Goal: Transaction & Acquisition: Purchase product/service

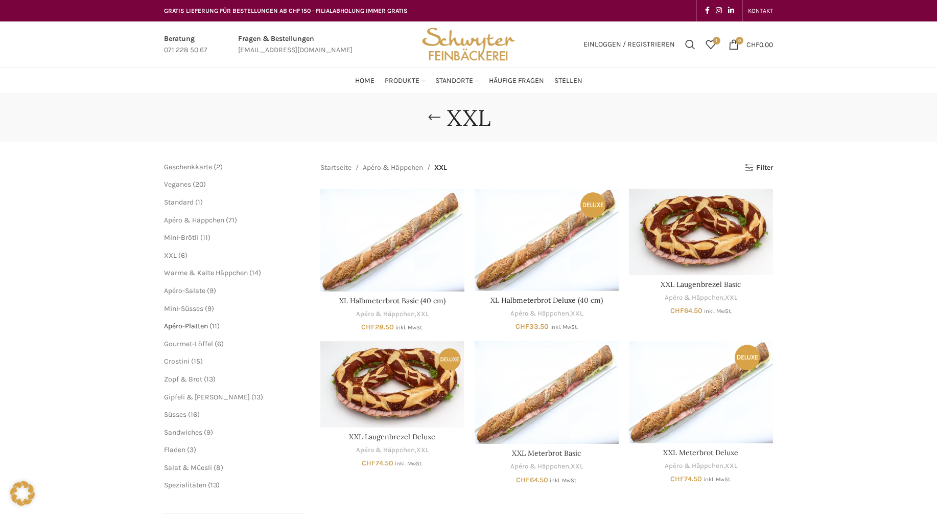
click at [200, 324] on span "Apéro-Platten" at bounding box center [186, 325] width 44 height 9
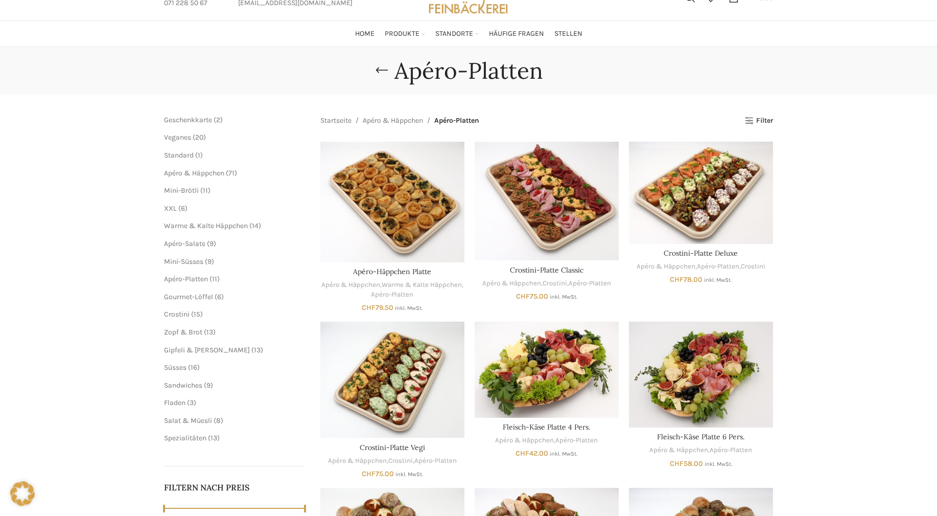
scroll to position [52, 0]
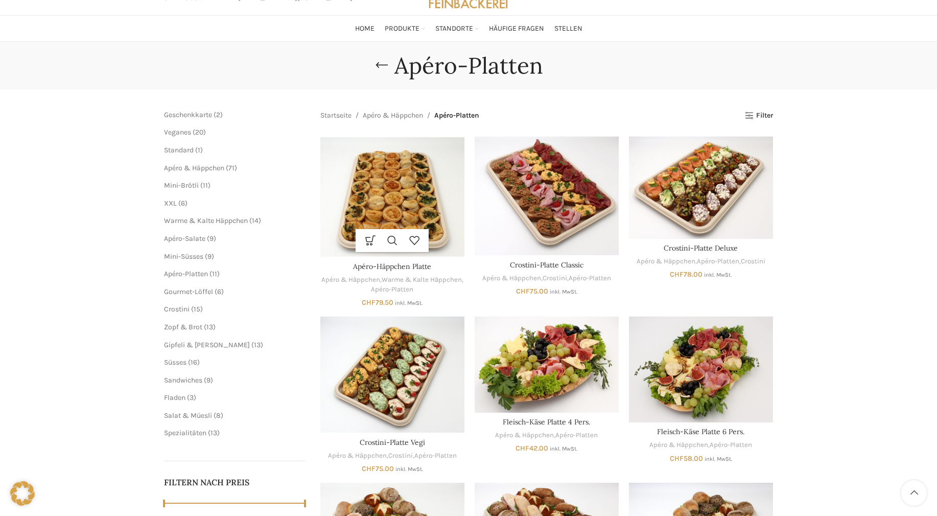
click at [391, 191] on img "Apéro-Häppchen Platte" at bounding box center [392, 196] width 144 height 121
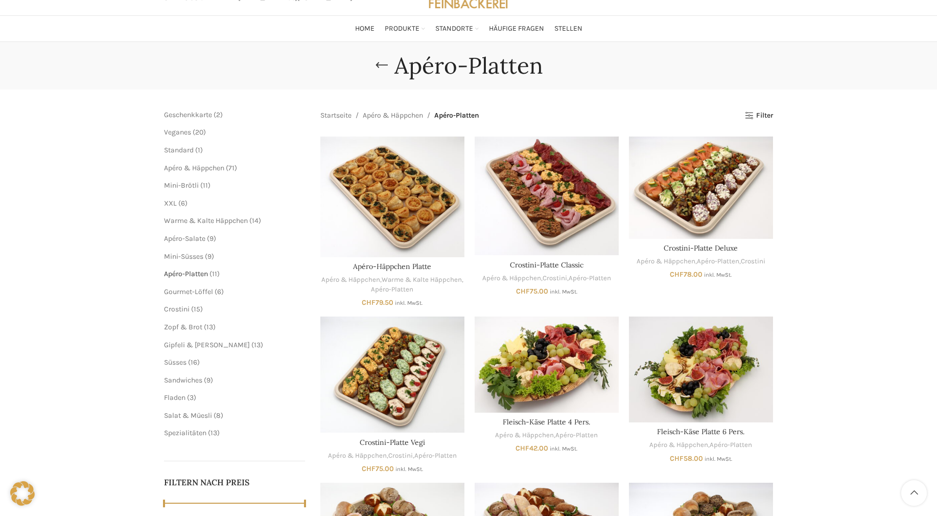
click at [192, 274] on span "Apéro-Platten" at bounding box center [186, 273] width 44 height 9
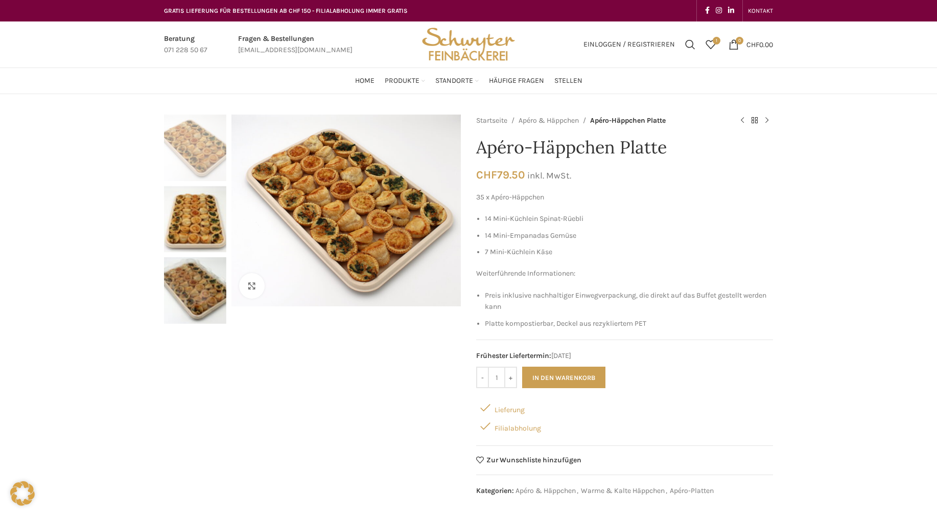
click at [199, 149] on img "1 / 3" at bounding box center [195, 147] width 62 height 66
click at [204, 218] on img "2 / 3" at bounding box center [195, 219] width 62 height 66
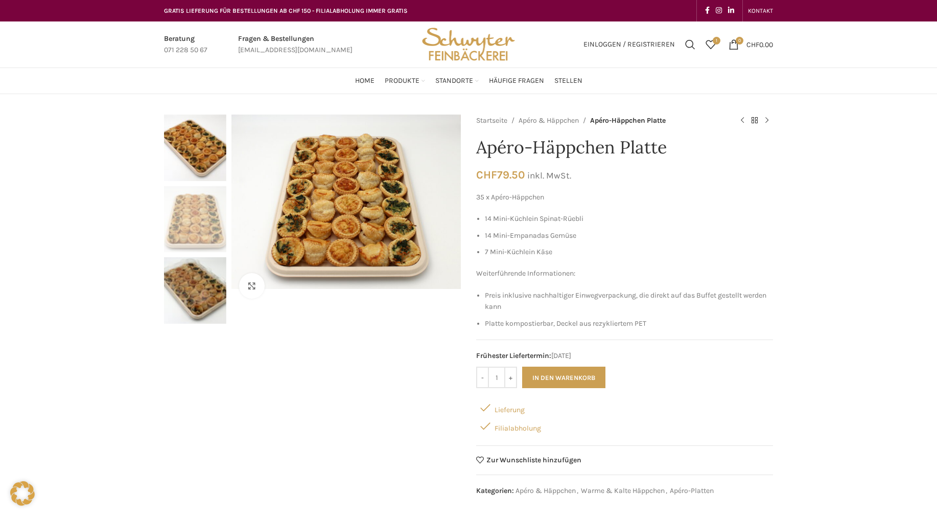
click at [196, 292] on img "3 / 3" at bounding box center [195, 290] width 62 height 66
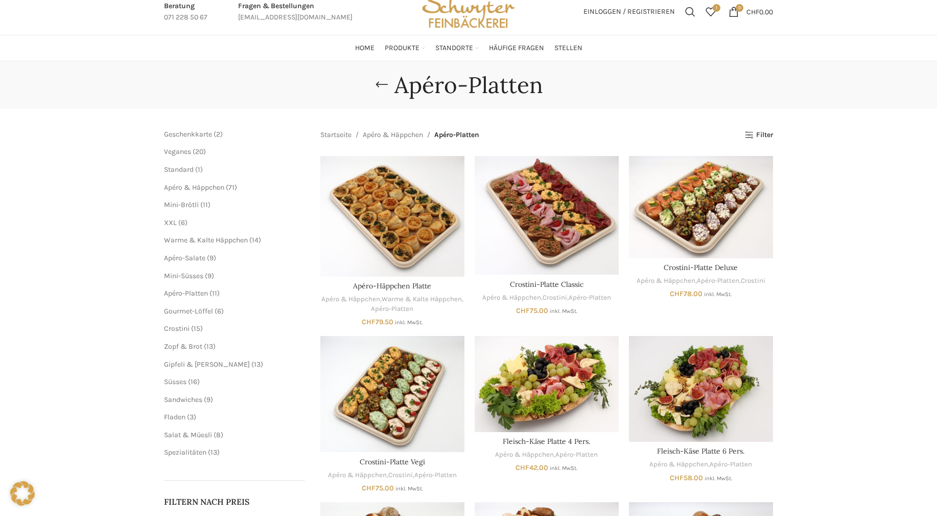
scroll to position [52, 0]
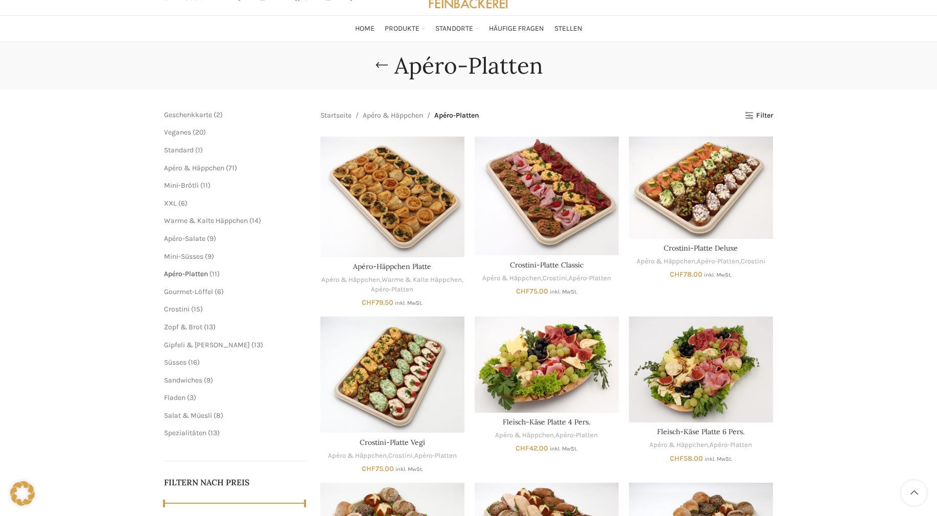
click at [194, 271] on span "Apéro-Platten" at bounding box center [186, 273] width 44 height 9
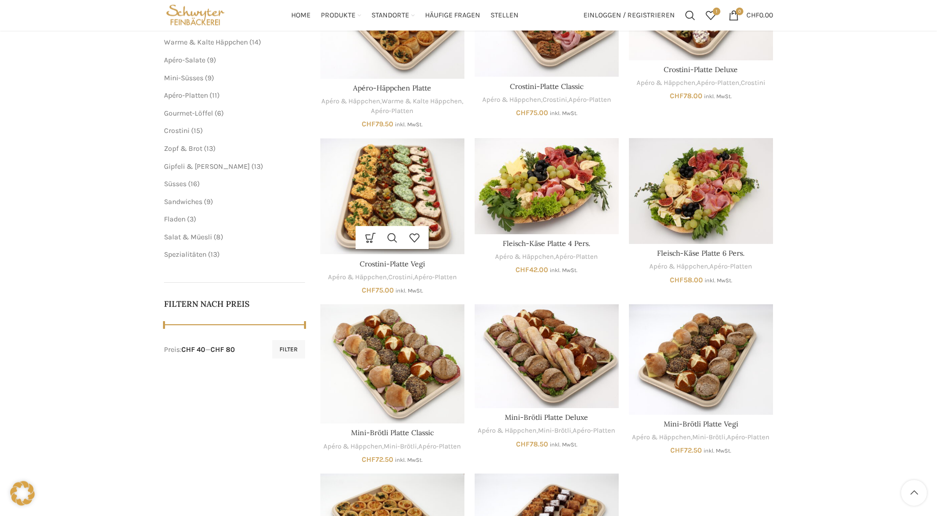
scroll to position [178, 0]
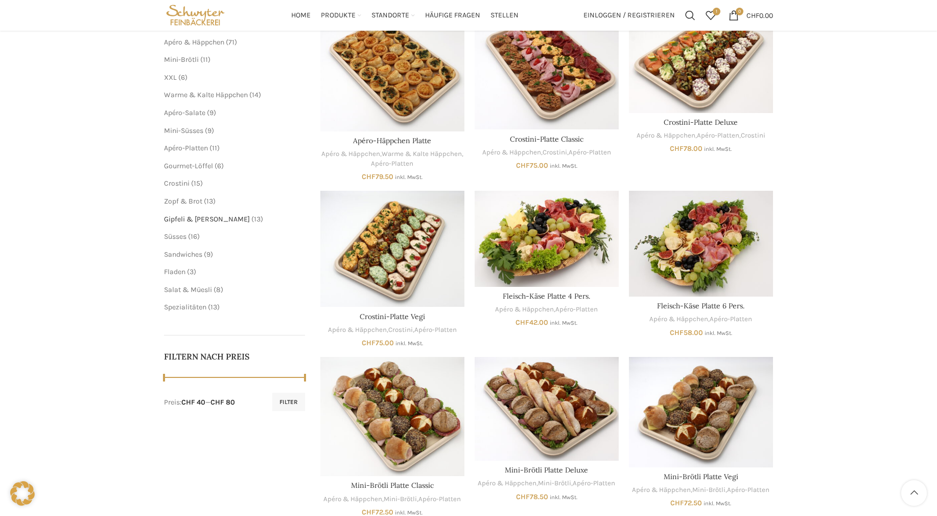
click at [180, 221] on span "Gipfeli & [PERSON_NAME]" at bounding box center [207, 219] width 86 height 9
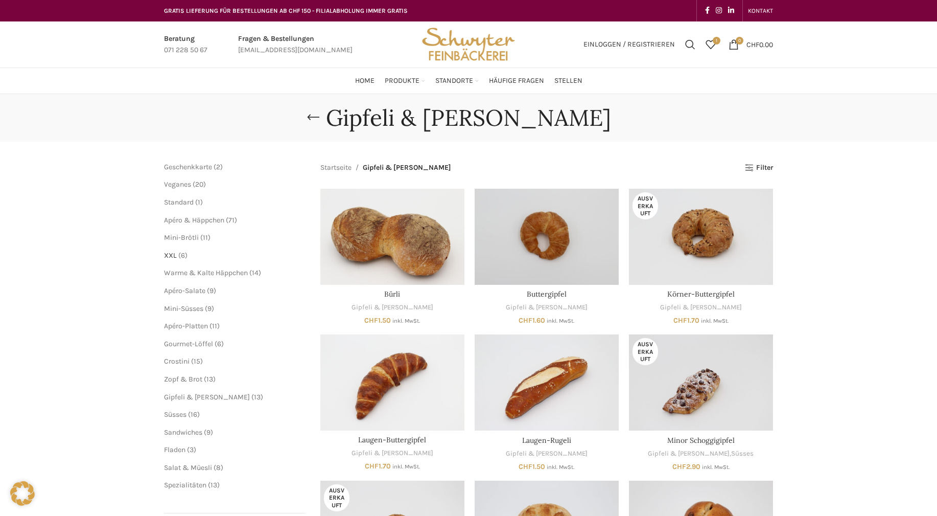
click at [169, 252] on span "XXL" at bounding box center [170, 255] width 13 height 9
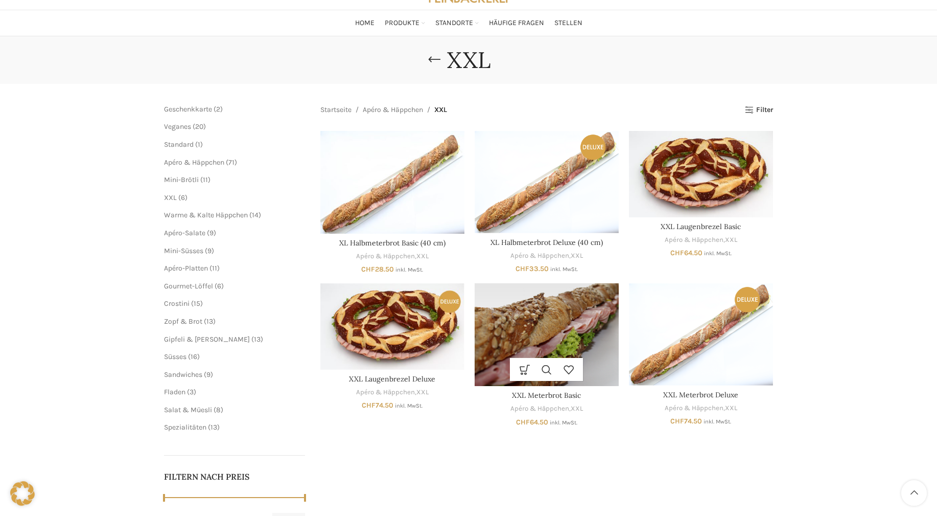
scroll to position [52, 0]
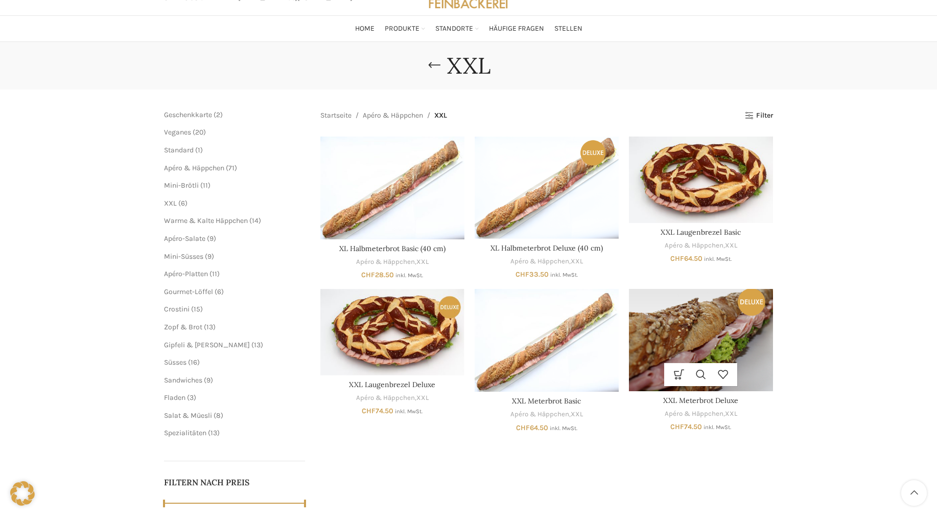
click at [683, 326] on img "XXL Meterbrot Deluxe" at bounding box center [701, 340] width 144 height 102
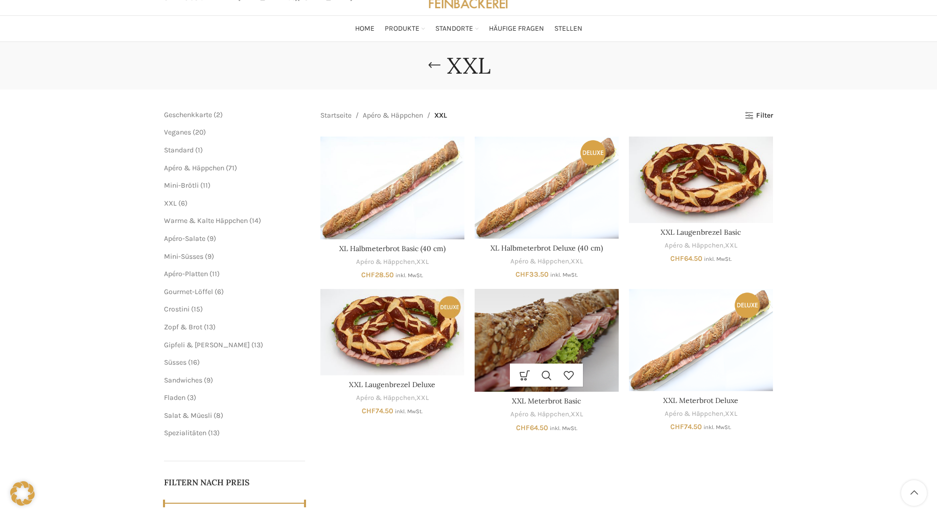
click at [548, 340] on img "XXL Meterbrot Basic" at bounding box center [547, 340] width 144 height 103
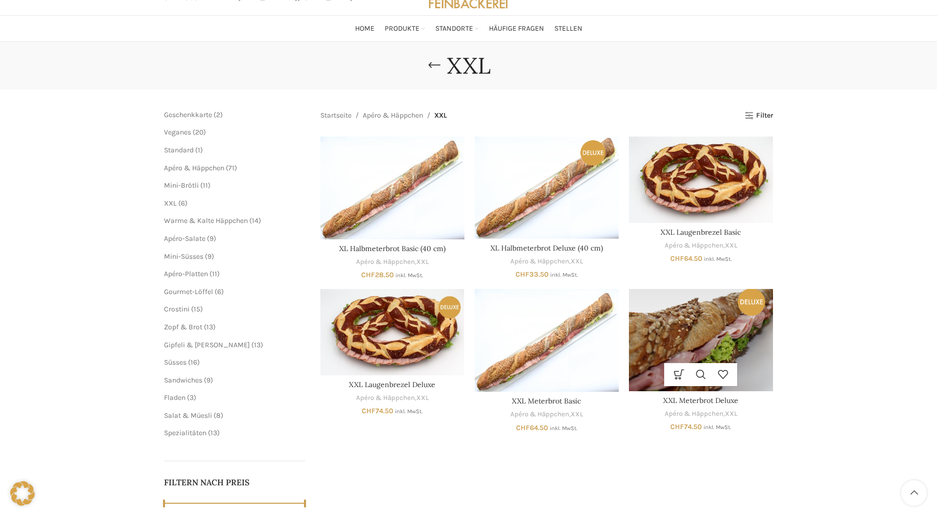
click at [706, 339] on img "XXL Meterbrot Deluxe" at bounding box center [701, 340] width 144 height 102
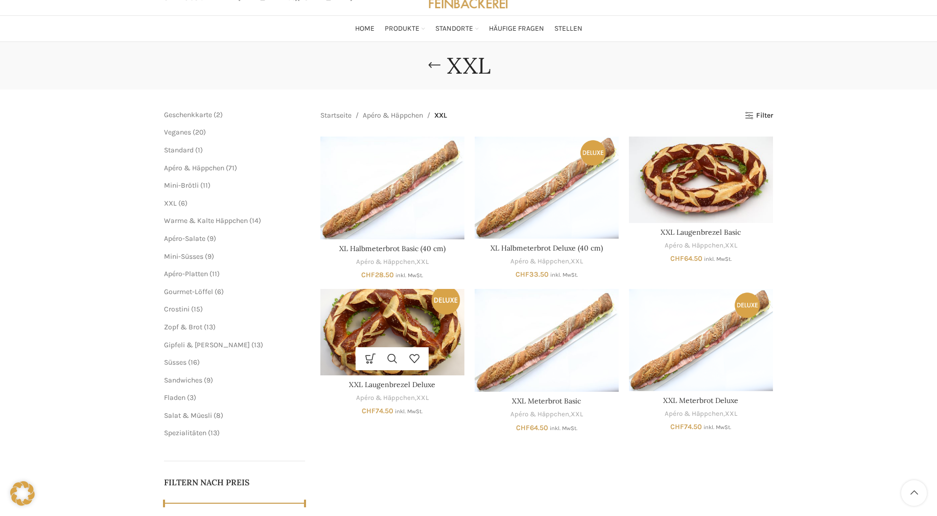
click at [404, 320] on img "XXL Laugenbrezel Deluxe" at bounding box center [392, 332] width 144 height 86
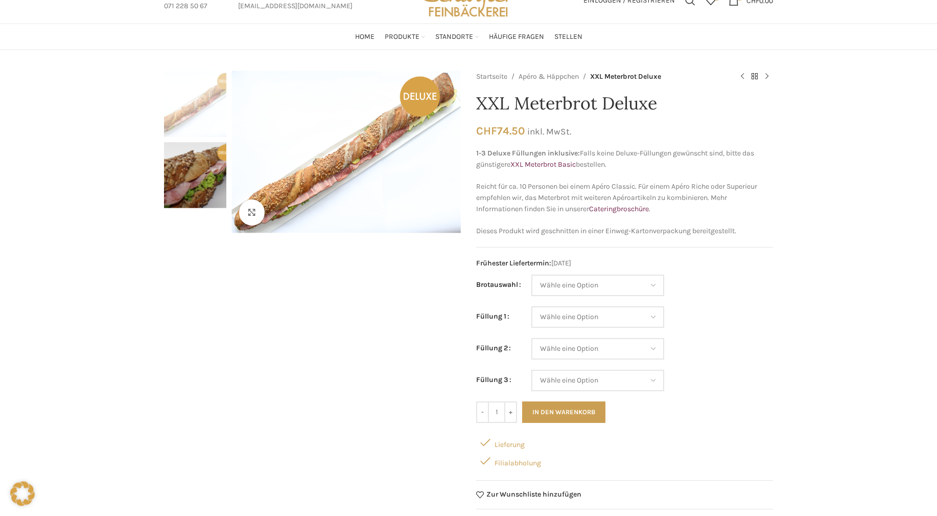
scroll to position [52, 0]
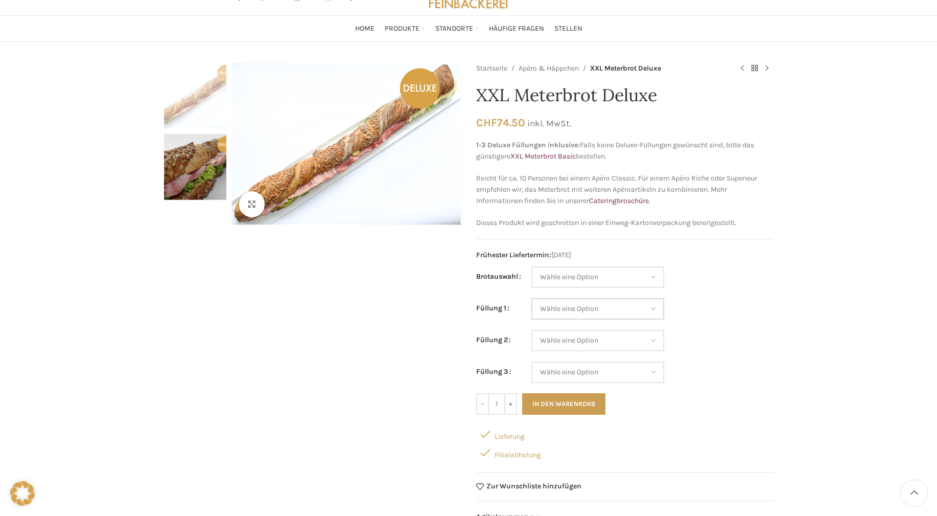
click at [531, 298] on select "Wähle eine Option Lachs (Deluxe) Roastbeef (Deluxe) Rohschinken (Deluxe) Mostbr…" at bounding box center [597, 308] width 133 height 21
select select "Mostbröckli (Deluxe)"
click at [531, 266] on select "Wähle eine Option Baguette Paillasse dunkel Paillasse knusper (Bild) Laugenbagu…" at bounding box center [597, 276] width 133 height 21
click at [886, 327] on div "Klicken um zu vergrössern Startseite Apéro & Häppchen XXL Meterbrot Deluxe XXL …" at bounding box center [468, 443] width 937 height 762
click at [531, 330] on select "Wähle eine Option Lachs (Deluxe) Roastbeef (Deluxe) Rohschinken (Deluxe) Mostbr…" at bounding box center [597, 340] width 133 height 21
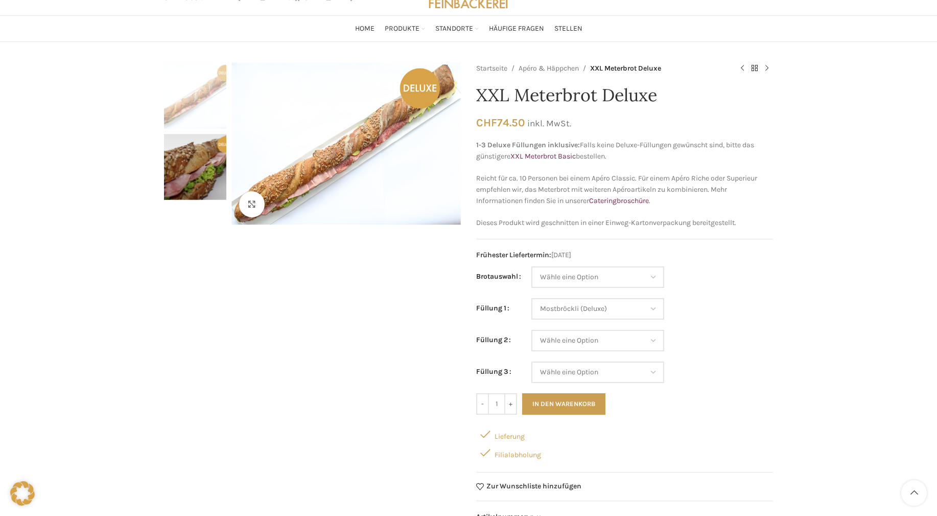
click at [765, 316] on td "Wähle eine Option Lachs (Deluxe) Roastbeef (Deluxe) Rohschinken (Deluxe) Mostbr…" at bounding box center [652, 314] width 242 height 32
click at [531, 330] on select "Wähle eine Option Lachs (Deluxe) Roastbeef (Deluxe) Rohschinken (Deluxe) Mostbr…" at bounding box center [597, 340] width 133 height 21
select select "Trutenschinken"
select select "Mostbröckli (Deluxe)"
select select "Trutenschinken"
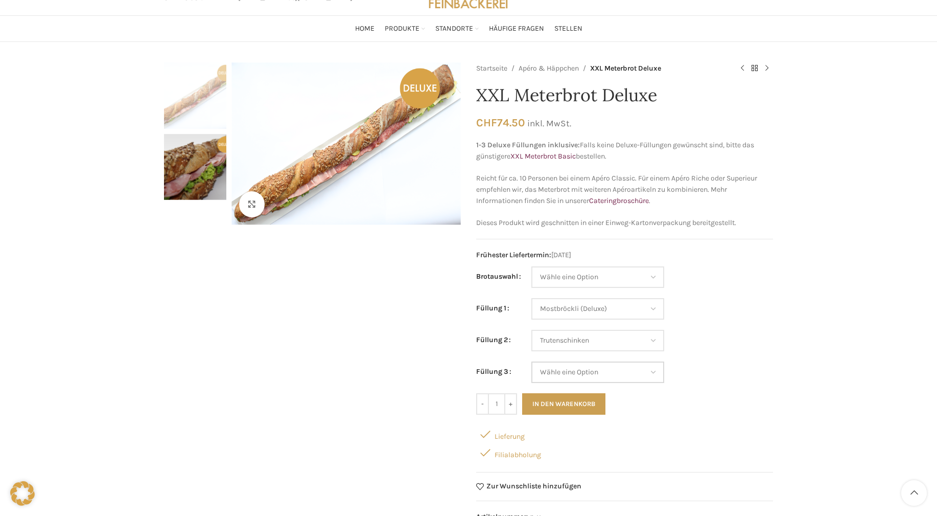
click at [531, 361] on select "Wähle eine Option Lachs (Deluxe) Roastbeef (Deluxe) Rohschinken (Deluxe) Mostbr…" at bounding box center [597, 371] width 133 height 21
select select "Eimasse"
select select "Mostbröckli (Deluxe)"
select select "Trutenschinken"
drag, startPoint x: 556, startPoint y: 254, endPoint x: 590, endPoint y: 253, distance: 33.7
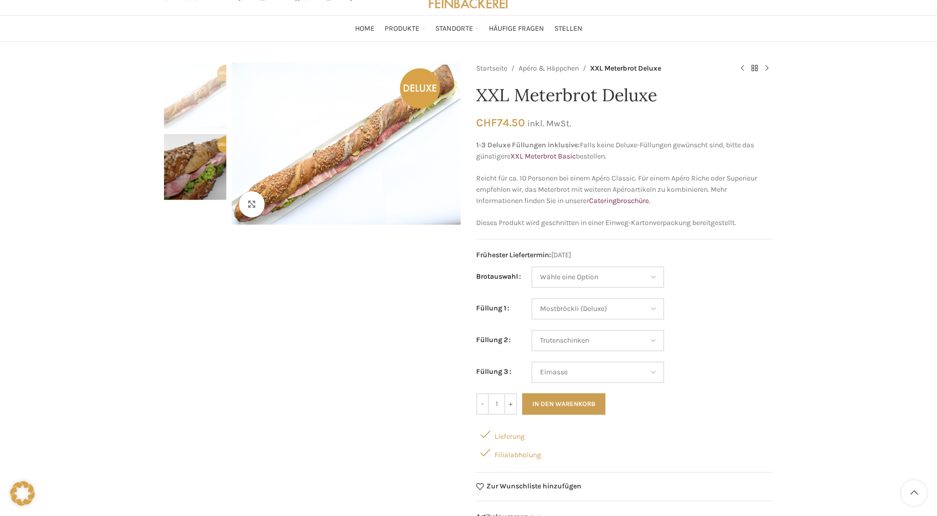
click at [590, 253] on span "Frühester Liefertermin: 30.09.2025" at bounding box center [624, 254] width 297 height 11
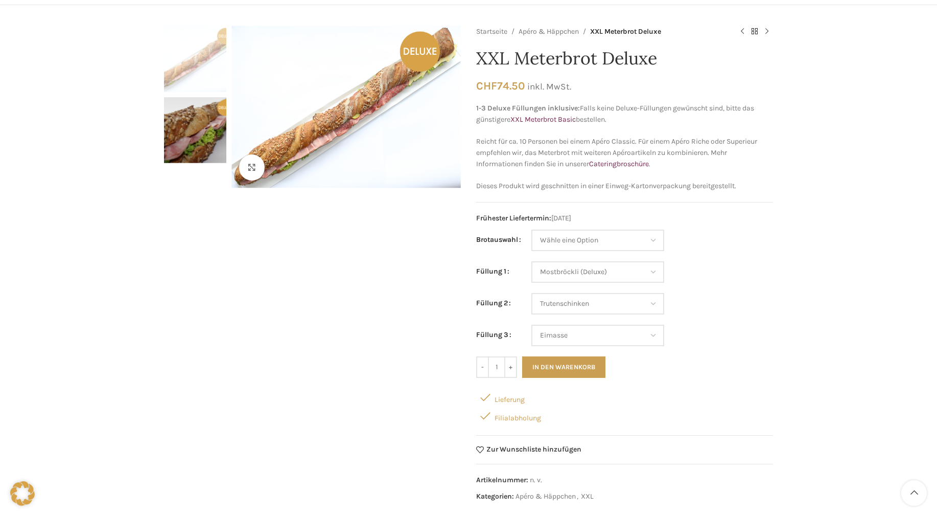
scroll to position [104, 0]
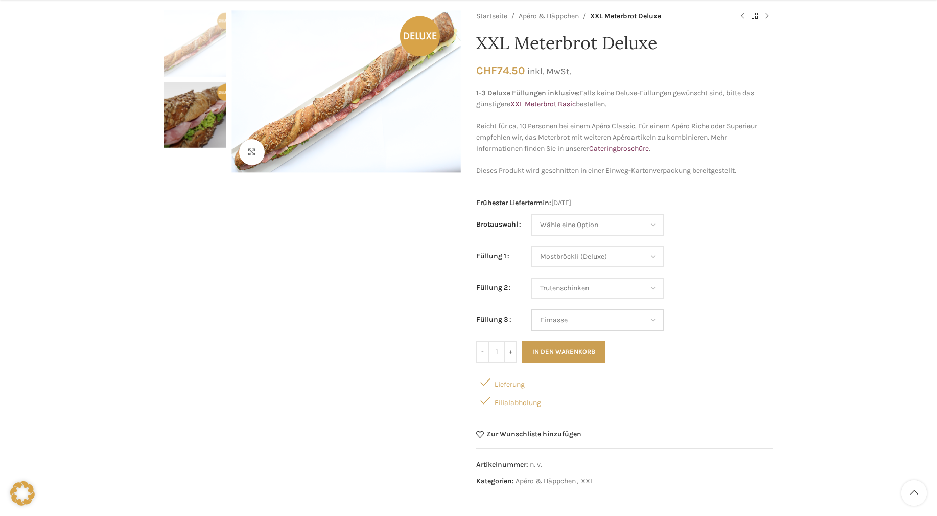
click at [531, 309] on select "Wähle eine Option Lachs (Deluxe) Roastbeef (Deluxe) Rohschinken (Deluxe) Mostbr…" at bounding box center [597, 319] width 133 height 21
select select "Salami"
select select "Mostbröckli (Deluxe)"
select select "Trutenschinken"
select select "Salami"
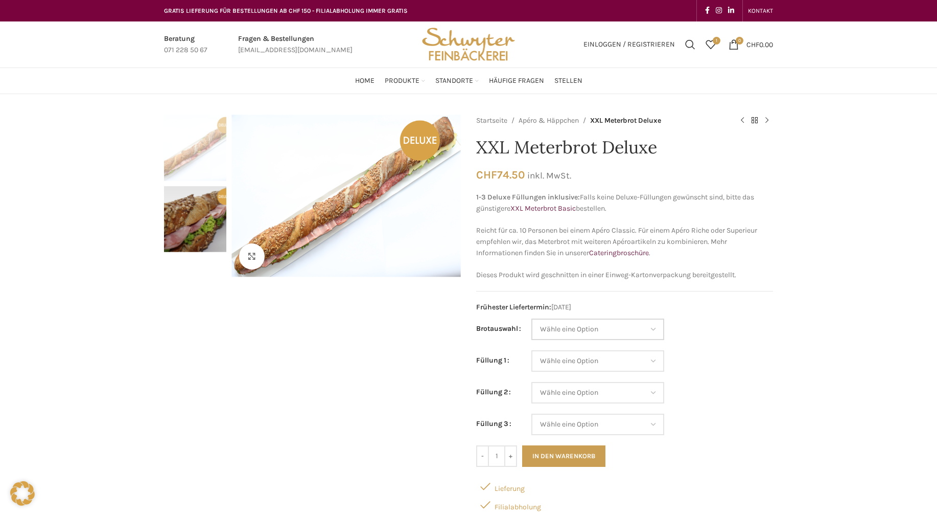
click at [531, 318] on select "Wähle eine Option Baguette Paillasse dunkel Paillasse knusper (Bild) Laugenbagu…" at bounding box center [597, 328] width 133 height 21
select select "Paillasse dunkel"
click at [531, 350] on select "Wähle eine Option Lachs (Deluxe) Roastbeef (Deluxe) Rohschinken (Deluxe) Mostbr…" at bounding box center [597, 360] width 133 height 21
select select "Mostbröckli (Deluxe)"
select select "Paillasse dunkel"
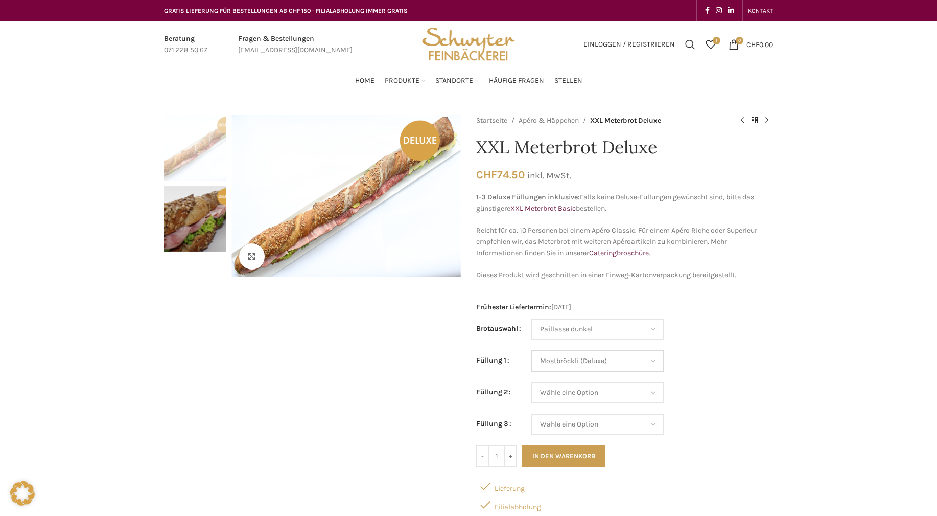
select select "Mostbröckli (Deluxe)"
click at [531, 382] on select "Wähle eine Option Lachs (Deluxe) Roastbeef (Deluxe) Rohschinken (Deluxe) Mostbr…" at bounding box center [597, 392] width 133 height 21
select select "Trutenschinken"
select select "Paillasse dunkel"
select select "Mostbröckli (Deluxe)"
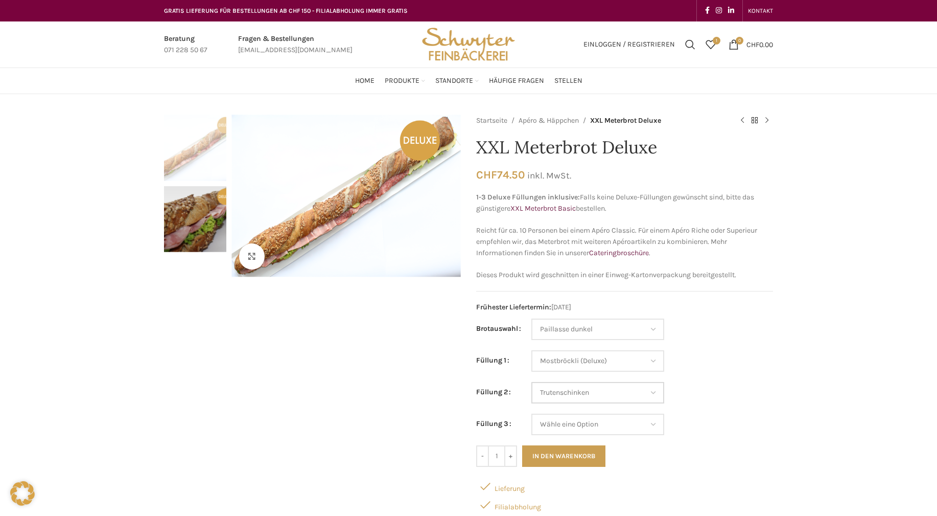
select select "Trutenschinken"
click at [531, 413] on select "Wähle eine Option Lachs (Deluxe) Roastbeef (Deluxe) Rohschinken (Deluxe) Mostbr…" at bounding box center [597, 423] width 133 height 21
select select "Eimasse"
select select "Paillasse dunkel"
select select "Mostbröckli (Deluxe)"
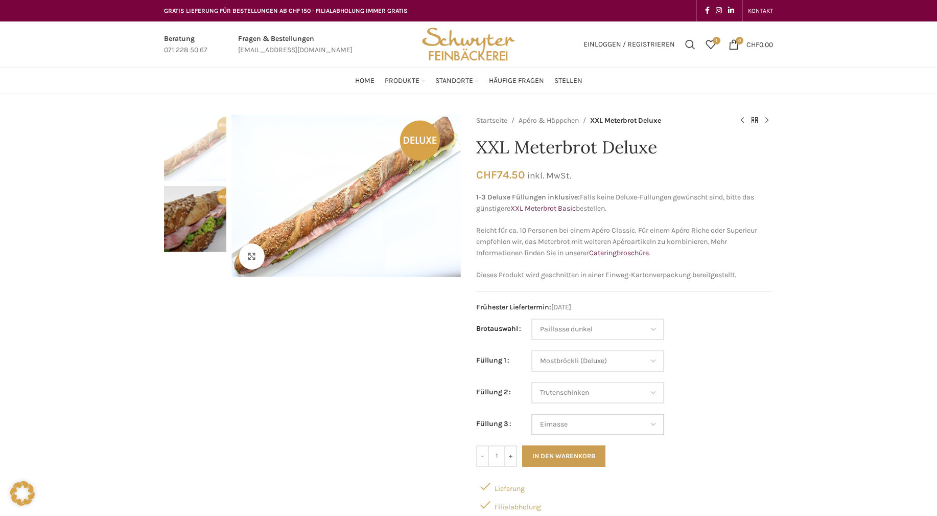
select select "Trutenschinken"
select select "Eimasse"
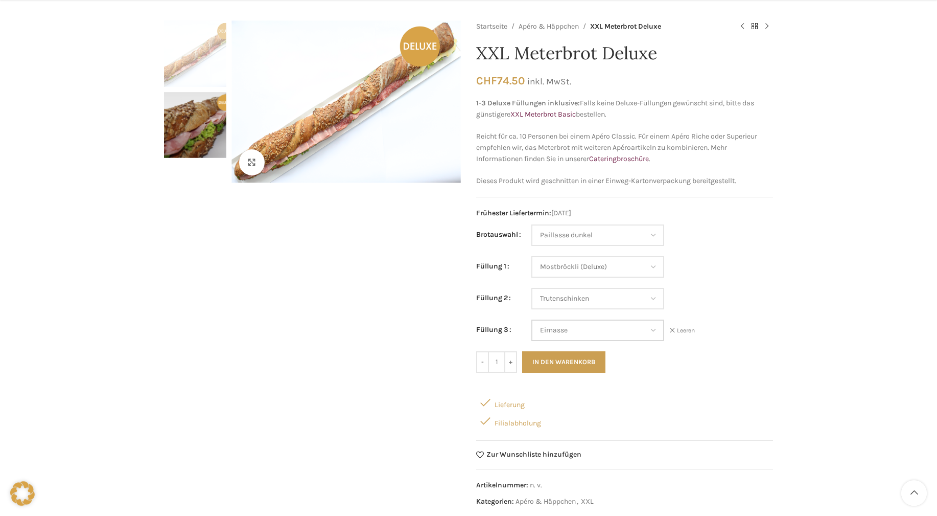
scroll to position [104, 0]
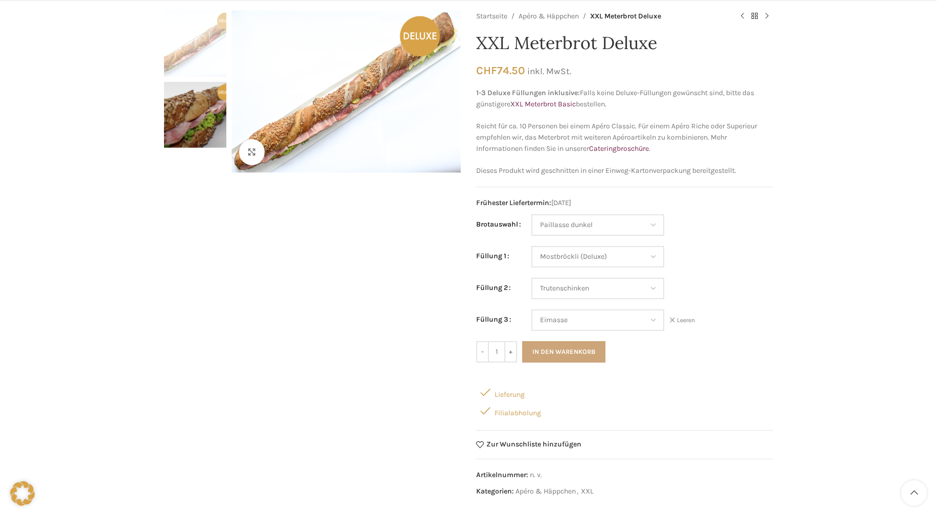
click at [544, 350] on button "In den Warenkorb" at bounding box center [563, 351] width 83 height 21
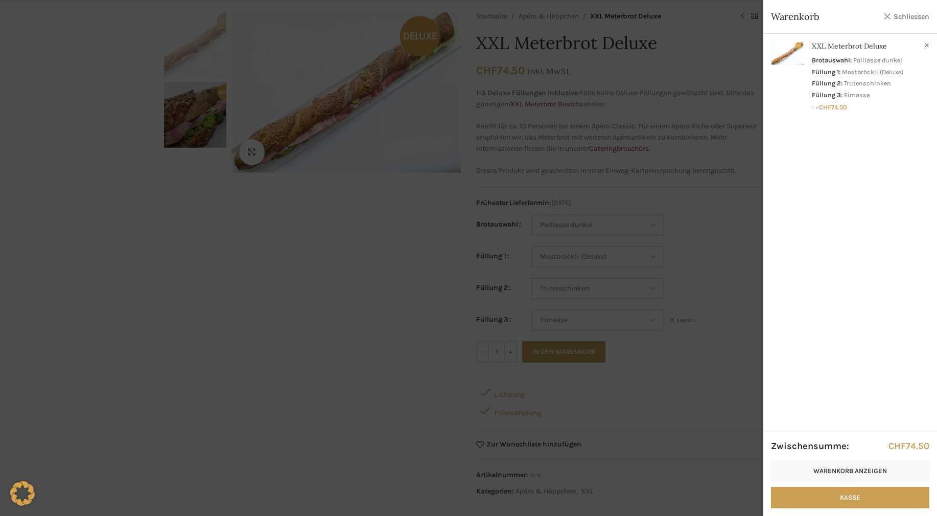
click at [910, 14] on link "Schliessen" at bounding box center [907, 16] width 46 height 13
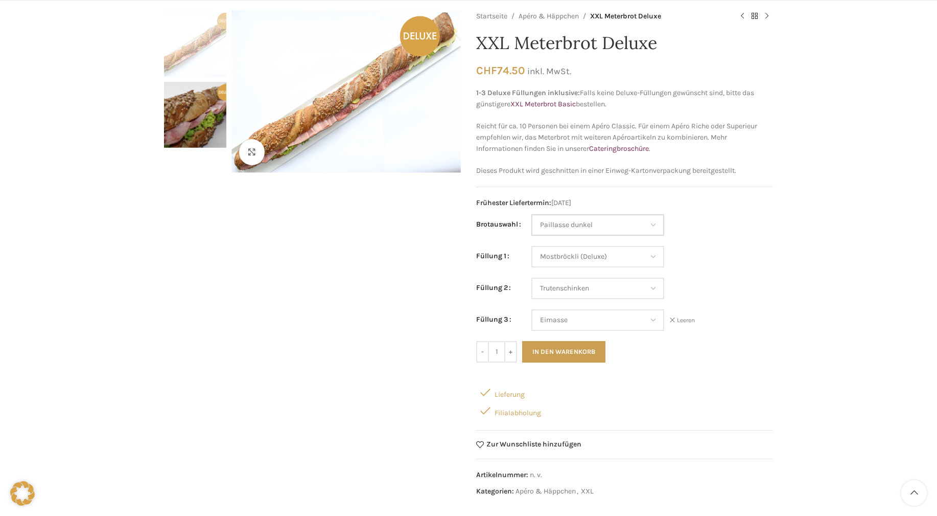
click at [531, 214] on select "Wähle eine Option Baguette Paillasse dunkel Paillasse knusper (Bild) Laugenbagu…" at bounding box center [597, 224] width 133 height 21
select select "Laugenbaguette"
select select "Mostbröckli (Deluxe)"
select select "Trutenschinken"
select select "Eimasse"
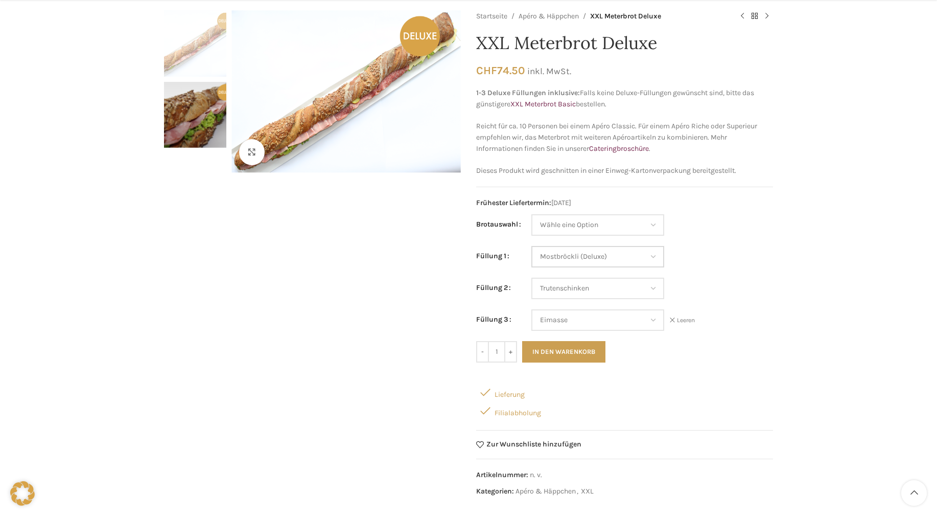
click at [531, 246] on select "Wähle eine Option Lachs (Deluxe) Roastbeef (Deluxe) Rohschinken (Deluxe) Mostbr…" at bounding box center [597, 256] width 133 height 21
select select "Salami"
select select "Trutenschinken"
select select "Eimasse"
click at [531, 277] on select "Wähle eine Option Lachs (Deluxe) Roastbeef (Deluxe) Rohschinken (Deluxe) Mostbr…" at bounding box center [597, 287] width 133 height 21
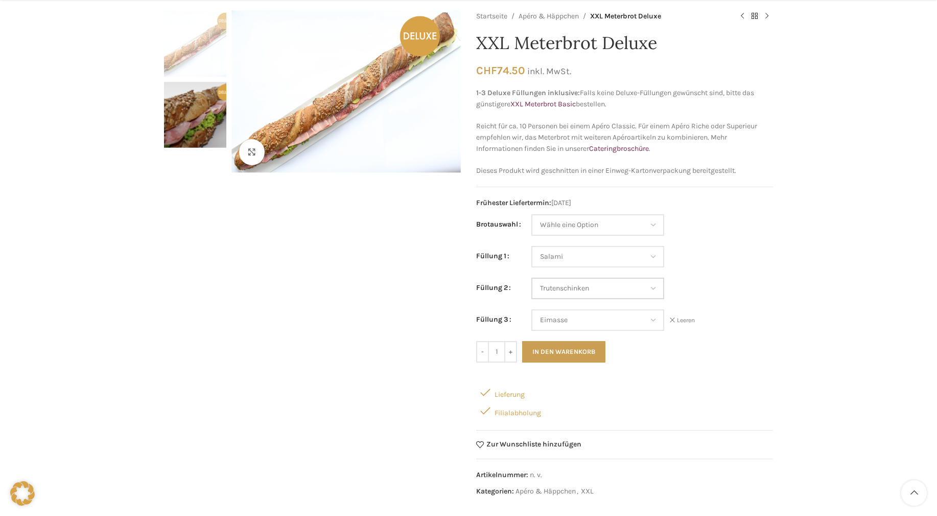
select select "Gruyère"
select select "Salami"
select select "Gruyère"
select select "Eimasse"
click at [531, 309] on select "Wähle eine Option Lachs (Deluxe) Roastbeef (Deluxe) Rohschinken (Deluxe) Mostbr…" at bounding box center [597, 319] width 133 height 21
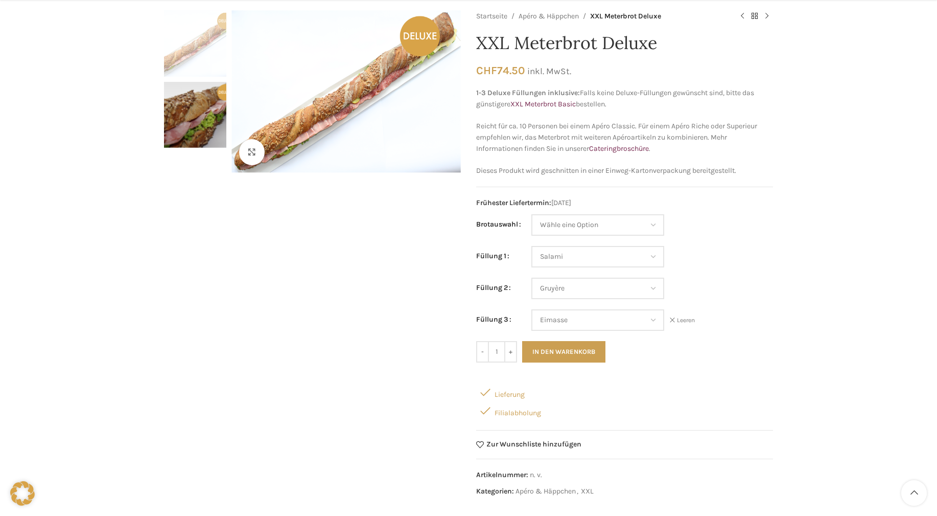
click at [743, 246] on td "Wähle eine Option Lachs (Deluxe) Roastbeef (Deluxe) Rohschinken (Deluxe) Mostbr…" at bounding box center [652, 262] width 242 height 32
click at [531, 277] on select "Wähle eine Option Lachs (Deluxe) Roastbeef (Deluxe) Rohschinken (Deluxe) Mostbr…" at bounding box center [597, 287] width 133 height 21
select select "Appenzellerkäse"
select select "Salami"
select select "Appenzellerkäse"
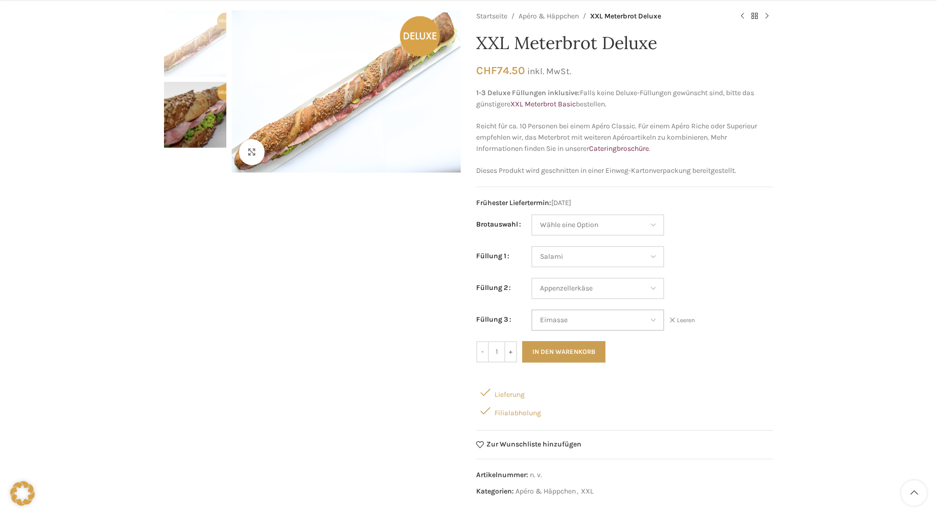
click at [531, 309] on select "Wähle eine Option Lachs (Deluxe) Roastbeef (Deluxe) Rohschinken (Deluxe) Mostbr…" at bounding box center [597, 319] width 133 height 21
select select "Thonmasse"
select select "Salami"
select select "Appenzellerkäse"
select select "Thonmasse"
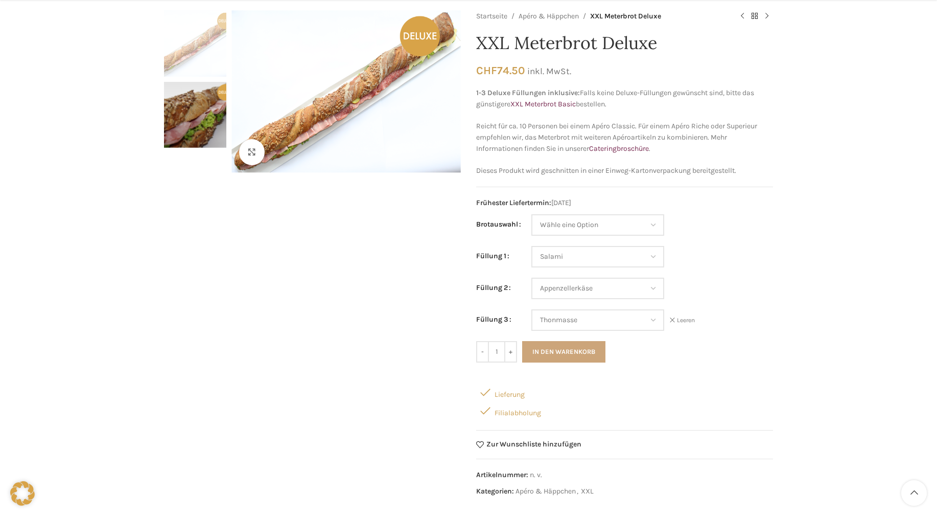
click at [573, 351] on button "In den Warenkorb" at bounding box center [563, 351] width 83 height 21
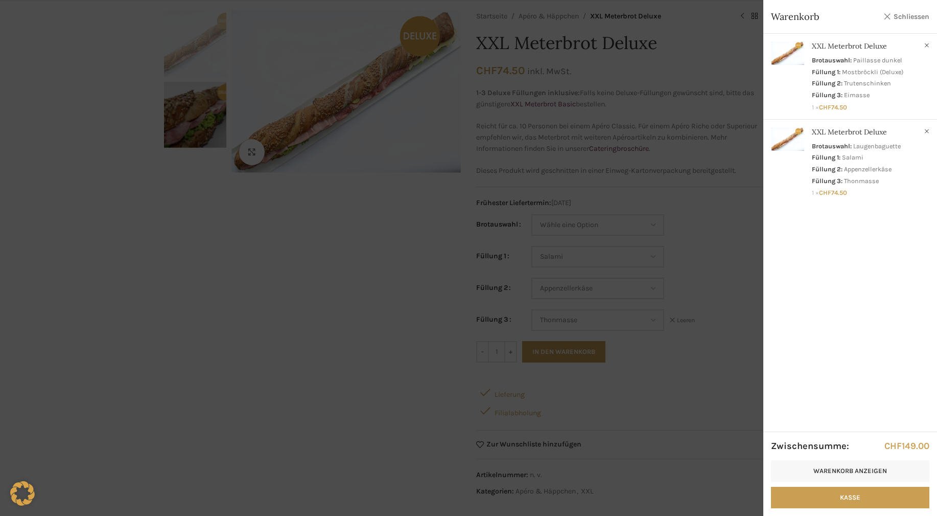
click at [910, 16] on link "Schliessen" at bounding box center [907, 16] width 46 height 13
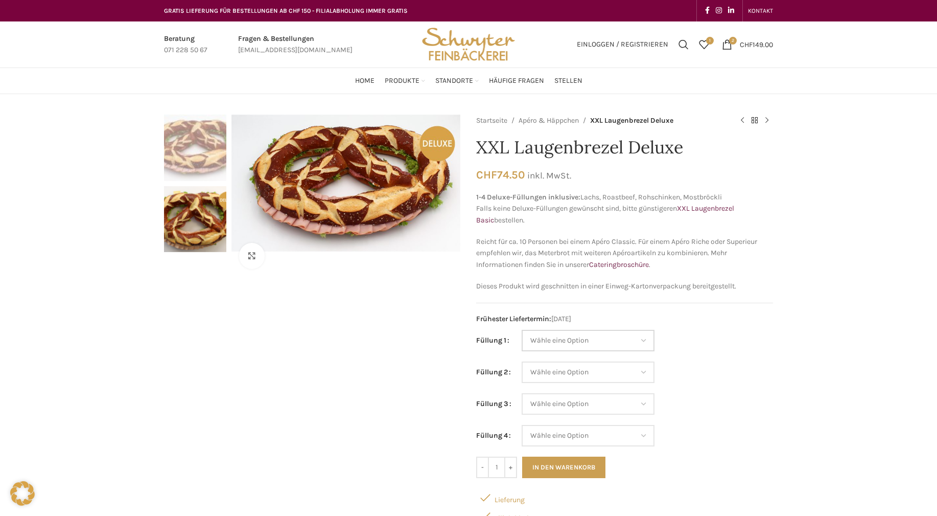
click at [522, 330] on select "Wähle eine Option Lachs (Deluxe) Roastbeef (Deluxe) Rohschinken (Deluxe) Mostbr…" at bounding box center [588, 340] width 133 height 21
select select "Fleischkäse"
click at [522, 361] on select "Wähle eine Option Lachs (Deluxe) Roastbeef (Deluxe) Rohschinken (Deluxe) Mostbr…" at bounding box center [588, 371] width 133 height 21
select select "Schinken"
select select "Fleischkäse"
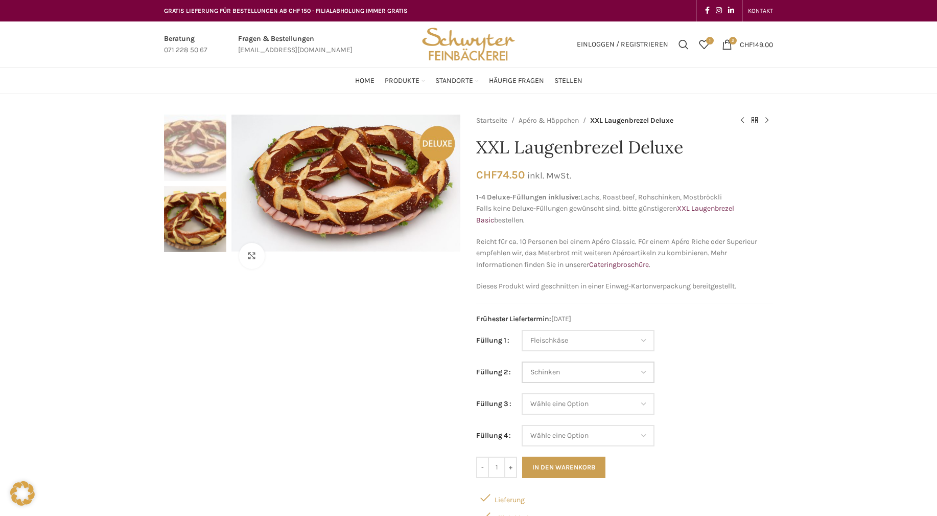
select select "Schinken"
click at [522, 393] on select "Wähle eine Option Lachs (Deluxe) Roastbeef (Deluxe) Rohschinken (Deluxe) Mostbr…" at bounding box center [588, 403] width 133 height 21
select select "Mostbröckli (Deluxe)"
select select "Fleischkäse"
select select "Schinken"
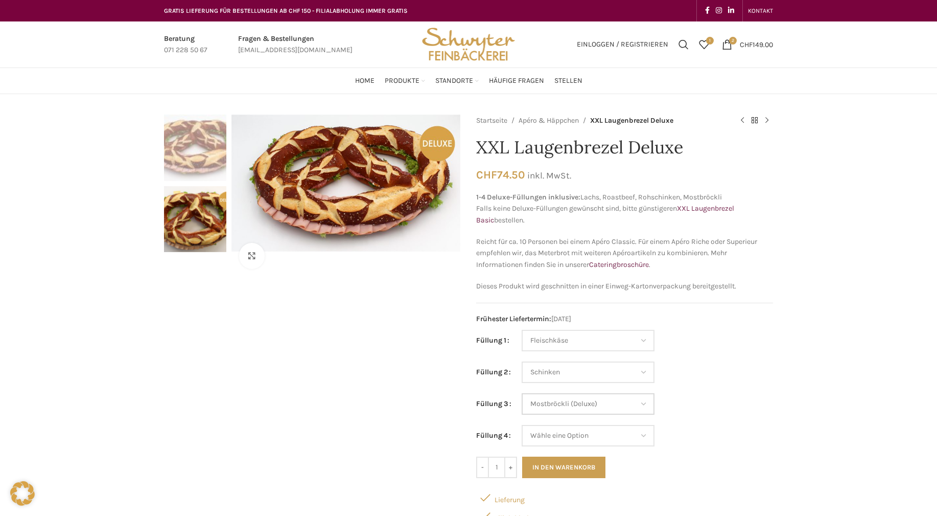
select select "Mostbröckli (Deluxe)"
click at [522, 425] on select "Wähle eine Option Lachs (Deluxe) Roastbeef (Deluxe) Rohschinken (Deluxe) Mostbr…" at bounding box center [588, 435] width 133 height 21
select select "Roastbeef (Deluxe)"
select select "Fleischkäse"
select select "Schinken"
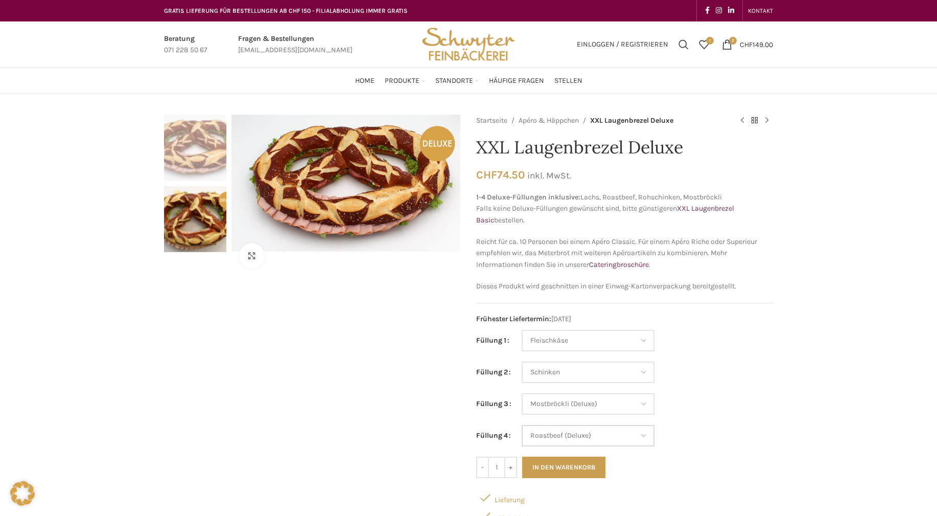
select select "Mostbröckli (Deluxe)"
select select "Roastbeef (Deluxe)"
click at [522, 361] on select "Wähle eine Option Lachs (Deluxe) Roastbeef (Deluxe) Rohschinken (Deluxe) Mostbr…" at bounding box center [588, 371] width 133 height 21
select select "Rohschinken (Deluxe)"
select select "Fleischkäse"
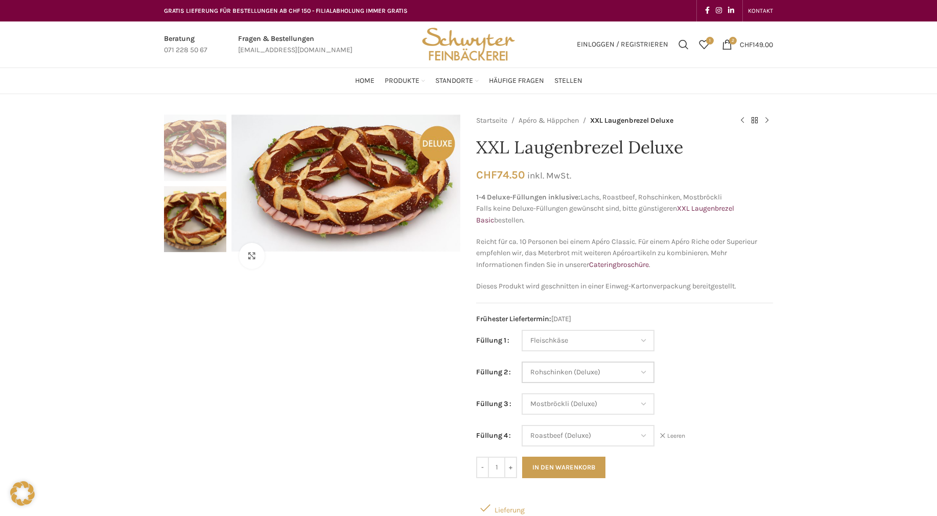
select select "Rohschinken (Deluxe)"
select select "Mostbröckli (Deluxe)"
select select "Roastbeef (Deluxe)"
click at [522, 330] on select "Wähle eine Option Lachs (Deluxe) Roastbeef (Deluxe) Rohschinken (Deluxe) Mostbr…" at bounding box center [588, 340] width 133 height 21
click at [716, 351] on td "Wähle eine Option Lachs (Deluxe) Roastbeef (Deluxe) Rohschinken (Deluxe) Mostbr…" at bounding box center [647, 346] width 251 height 32
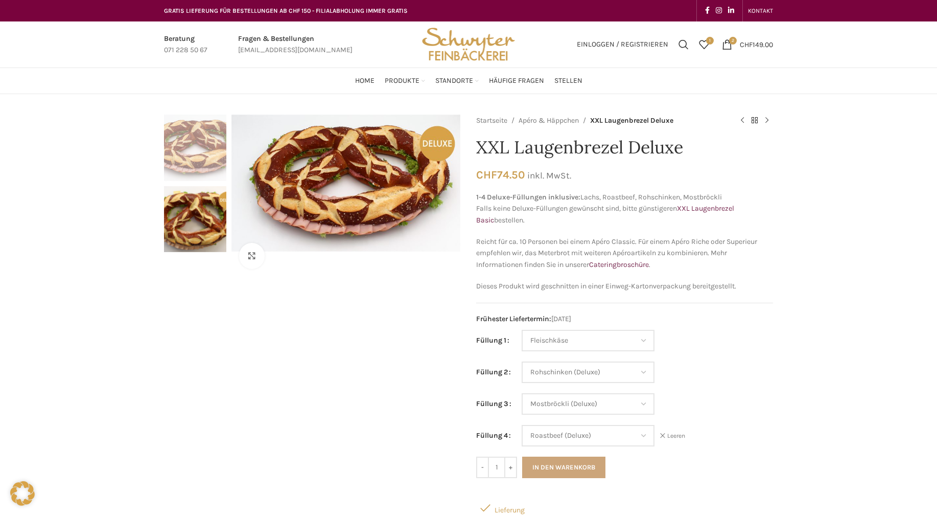
click at [537, 464] on button "In den Warenkorb" at bounding box center [563, 466] width 83 height 21
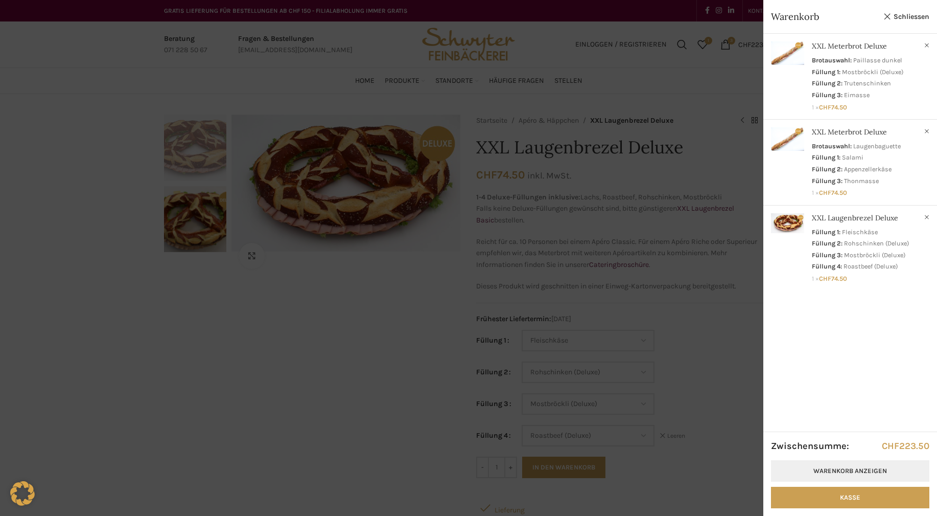
click at [838, 471] on link "Warenkorb anzeigen" at bounding box center [850, 470] width 158 height 21
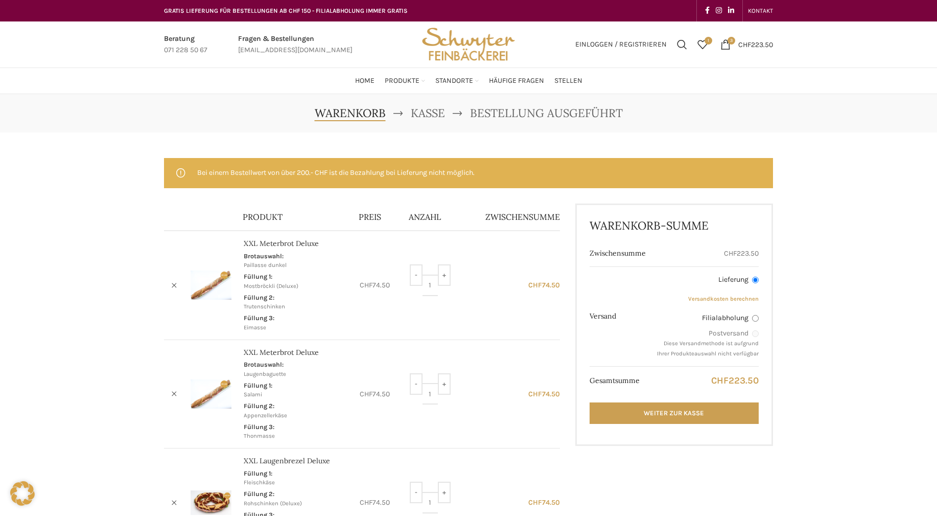
click at [350, 112] on span "Warenkorb" at bounding box center [350, 113] width 71 height 14
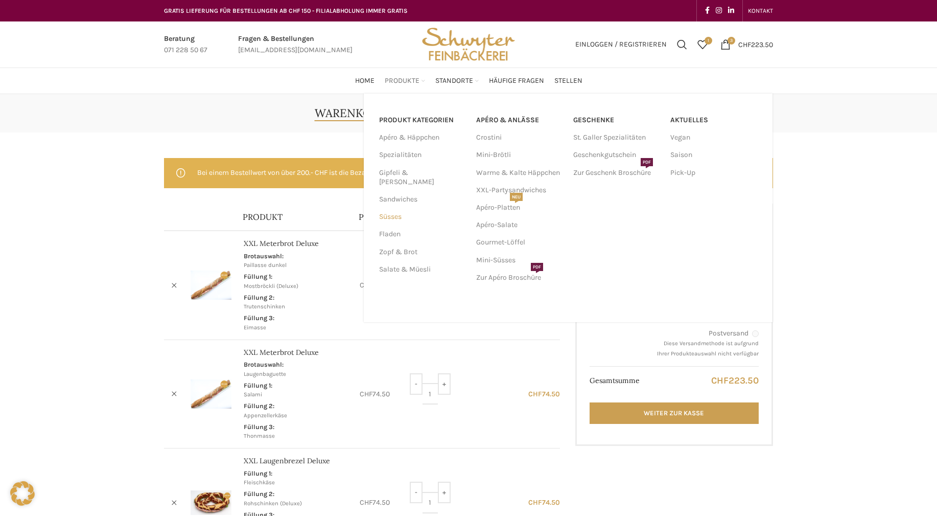
click at [390, 208] on link "Süsses" at bounding box center [421, 216] width 85 height 17
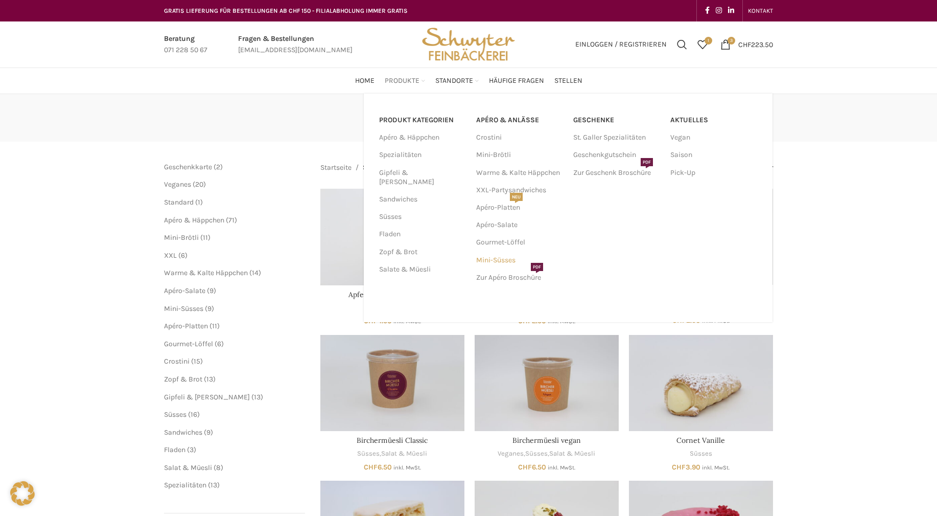
click at [504, 261] on link "Mini-Süsses" at bounding box center [519, 259] width 87 height 17
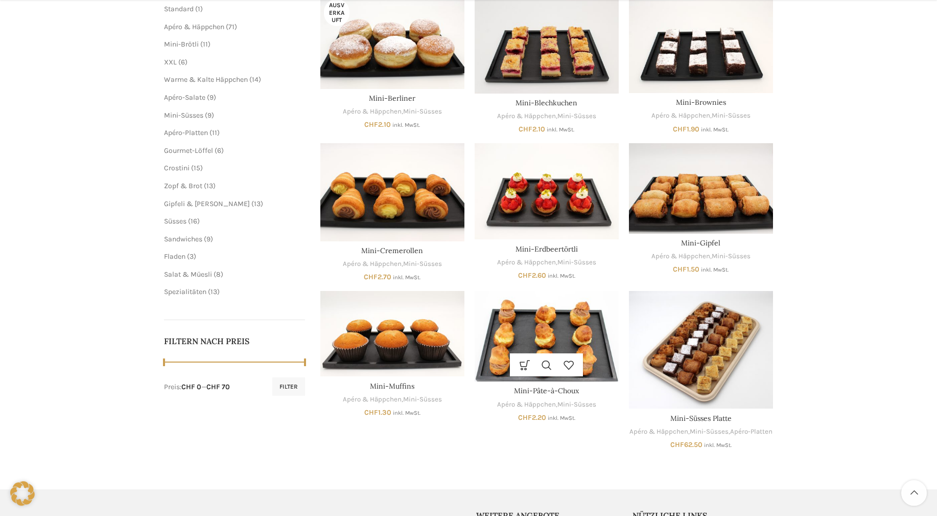
scroll to position [261, 0]
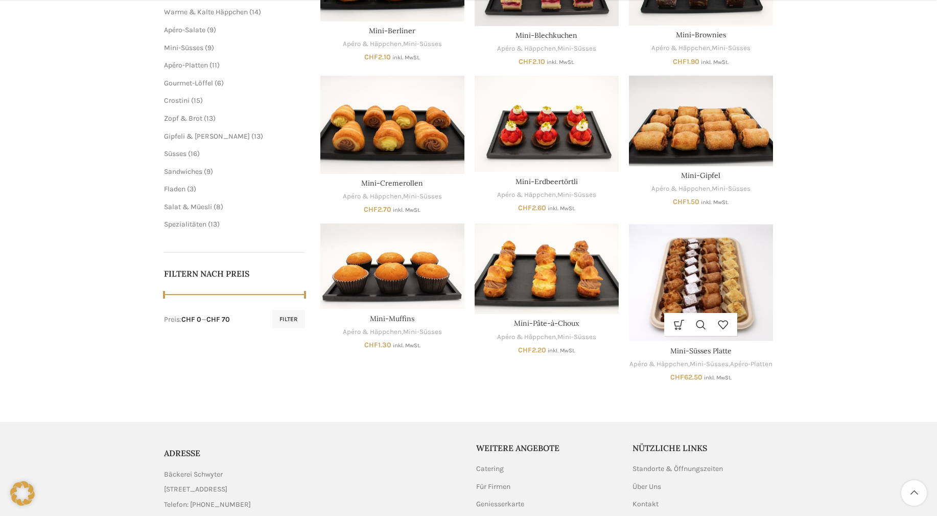
click at [700, 265] on img "Mini-Süsses Platte" at bounding box center [701, 282] width 144 height 118
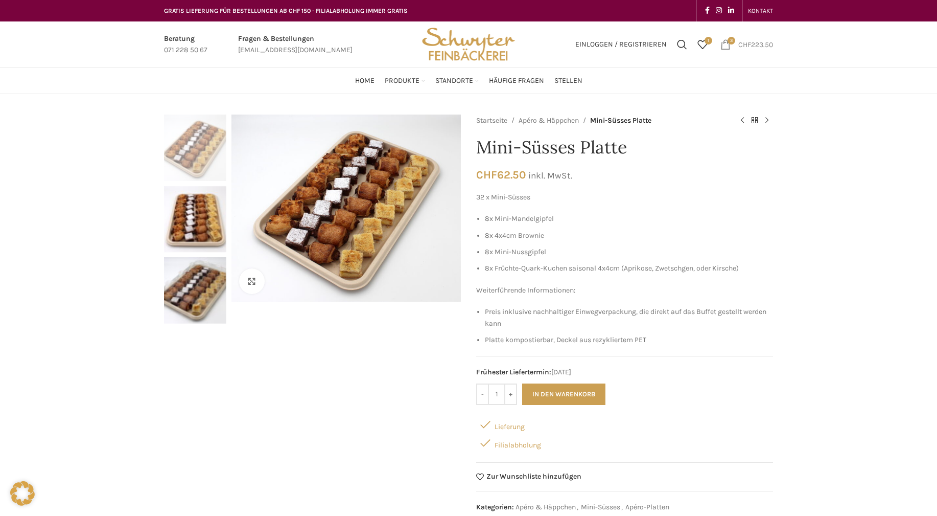
click at [723, 44] on span "3 items" at bounding box center [726, 44] width 10 height 10
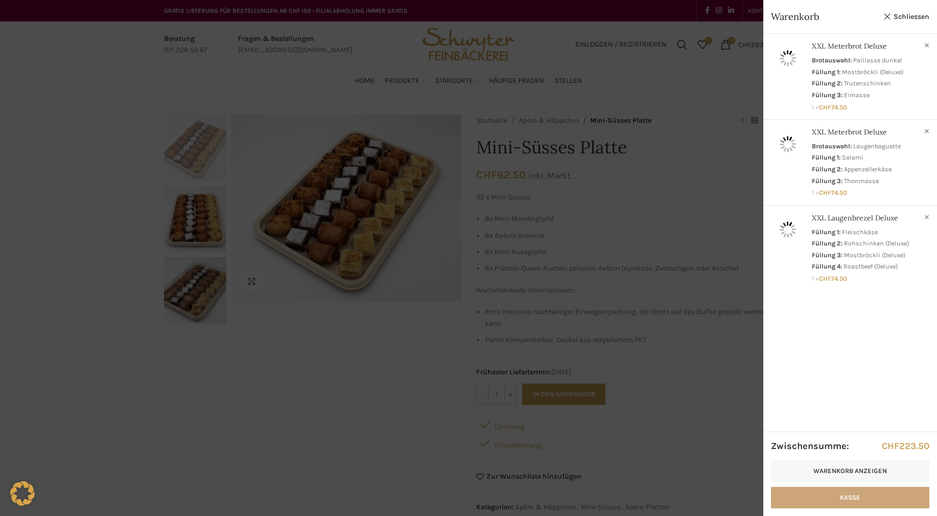
click at [837, 494] on link "Kasse" at bounding box center [850, 496] width 158 height 21
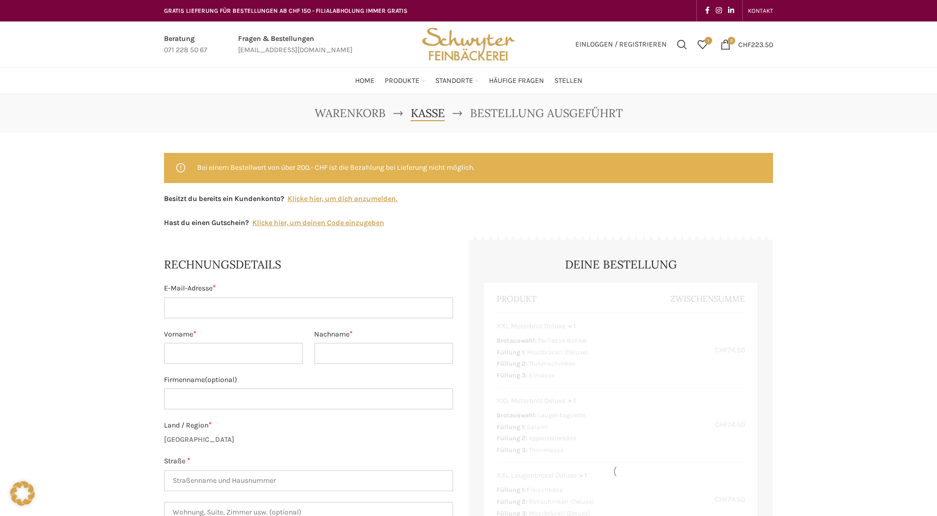
select select "SG"
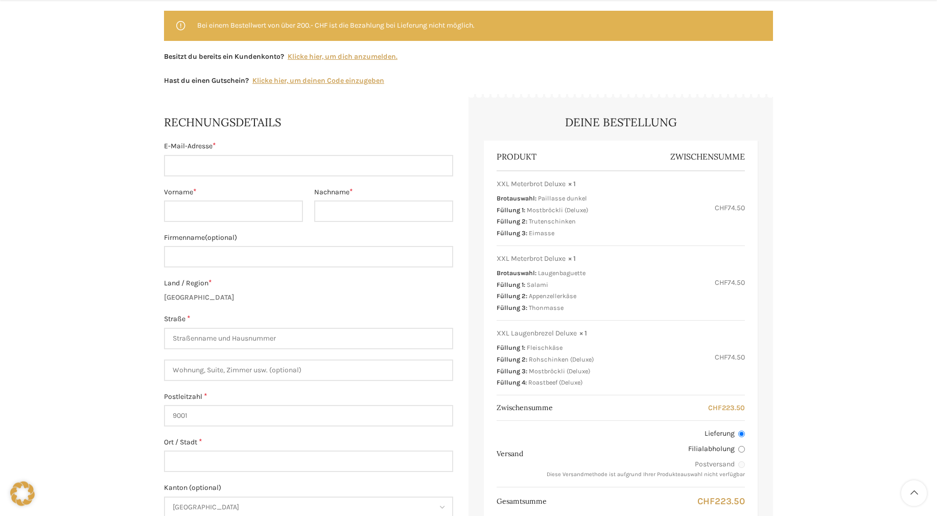
scroll to position [156, 0]
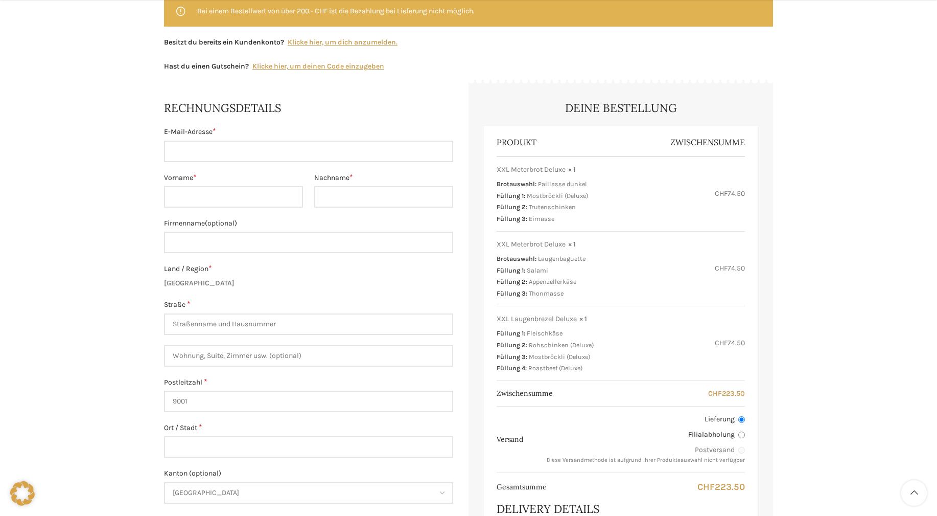
click at [743, 435] on input "Filialabholung" at bounding box center [741, 434] width 7 height 7
radio input "true"
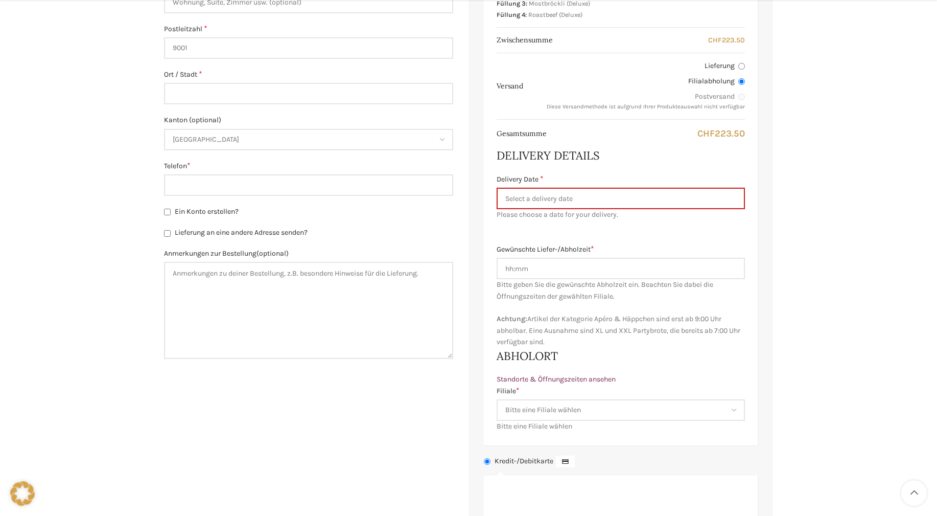
scroll to position [521, 0]
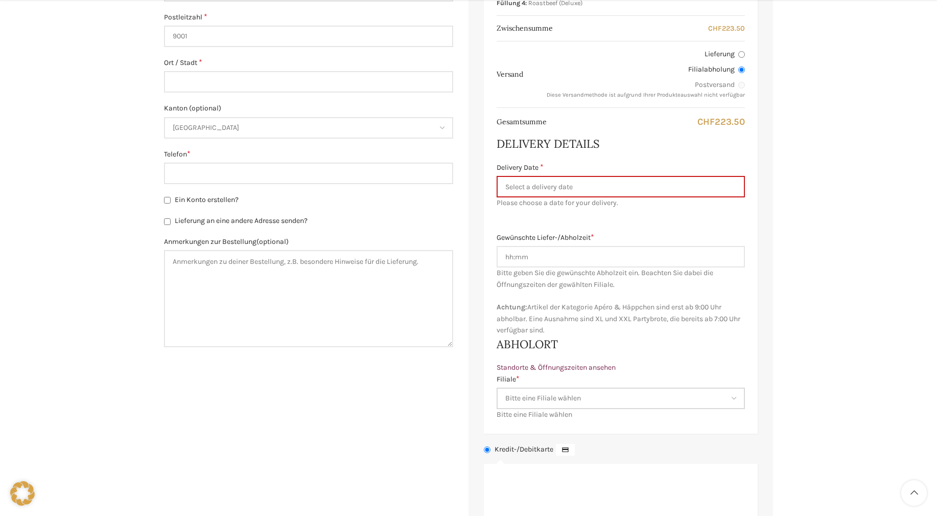
click at [497, 387] on select "Bitte eine Filiale wählen Backstube Schuppis [GEOGRAPHIC_DATA] [GEOGRAPHIC_DATA…" at bounding box center [621, 397] width 248 height 21
select select "11688"
click option "Backstube Schuppis" at bounding box center [0, 0] width 0 height 0
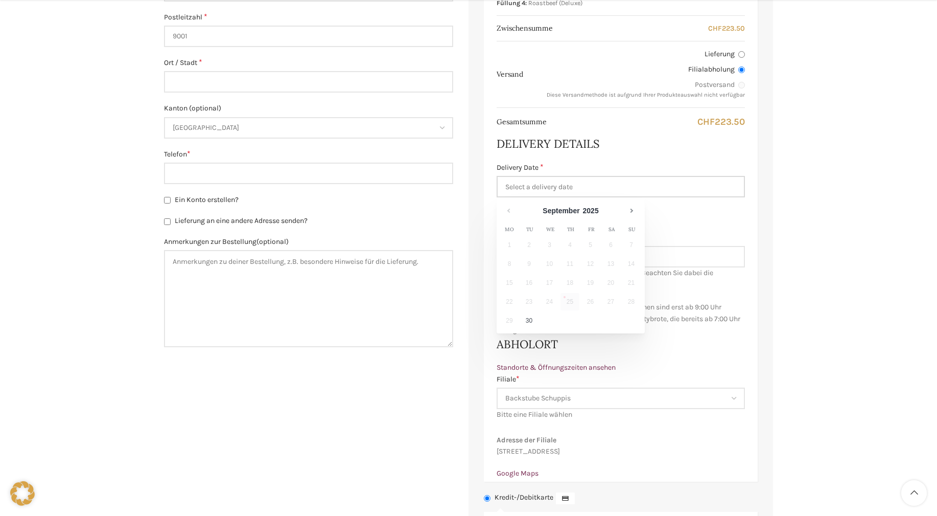
click at [539, 189] on input "Delivery Date *" at bounding box center [621, 186] width 248 height 21
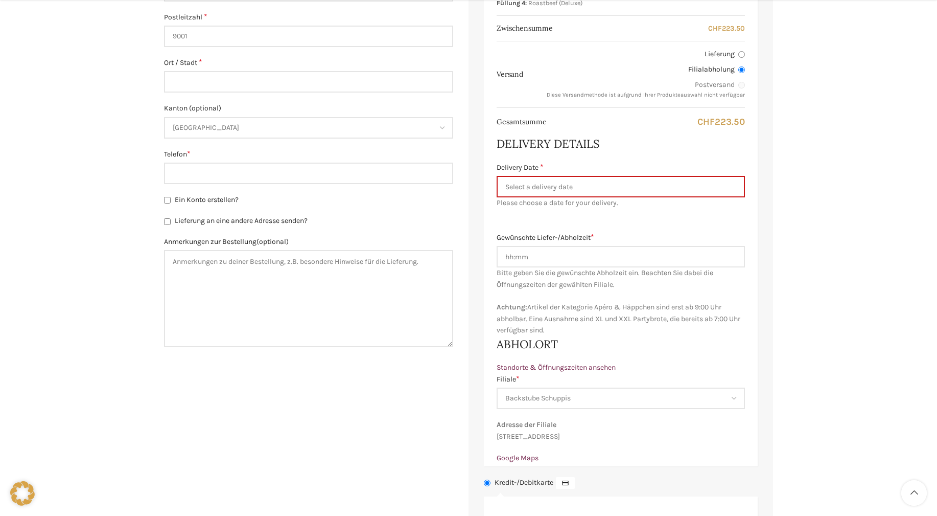
click at [739, 294] on div "Gewünschte [PERSON_NAME]-/Abholzeit * Bitte geben Sie die gewünschte Lieferzeit…" at bounding box center [621, 284] width 248 height 104
click at [529, 257] on input "Gewünschte Liefer-/Abholzeit *" at bounding box center [621, 256] width 248 height 21
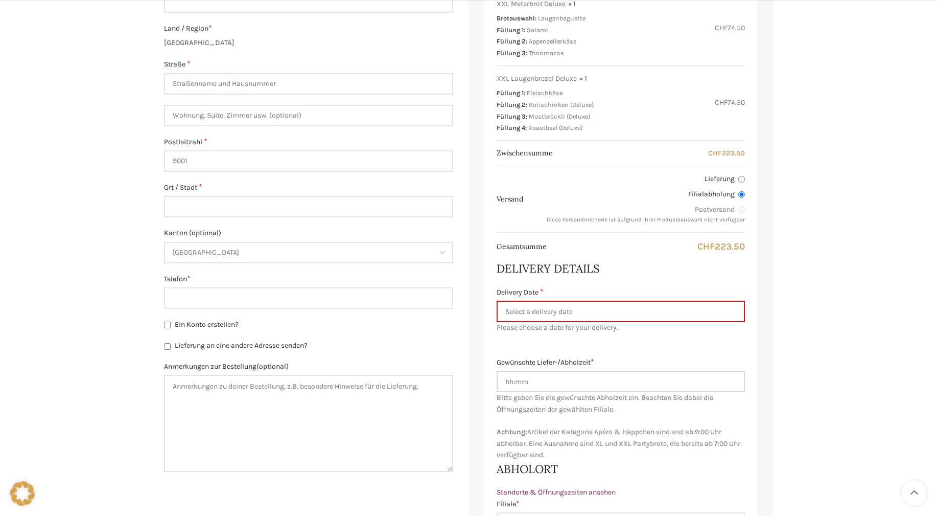
scroll to position [417, 0]
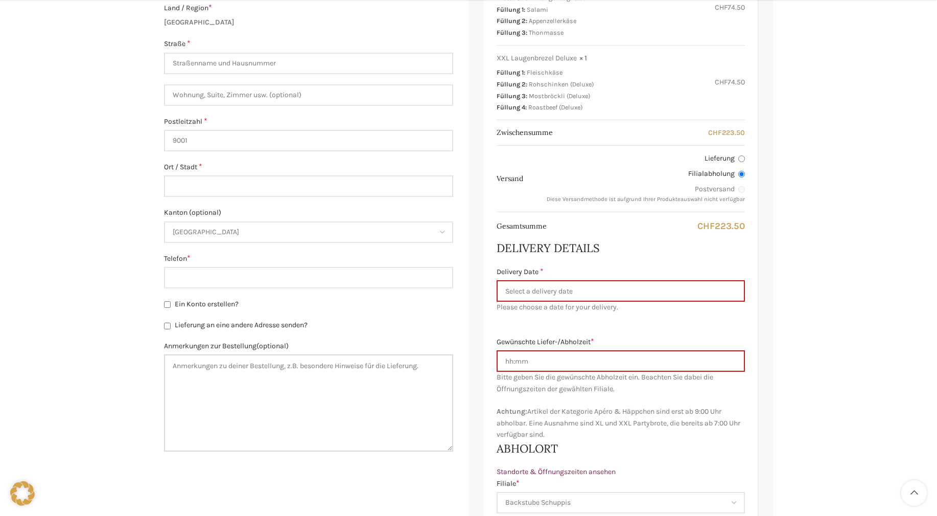
click at [193, 363] on textarea "Anmerkungen zur Bestellung (optional)" at bounding box center [308, 402] width 289 height 97
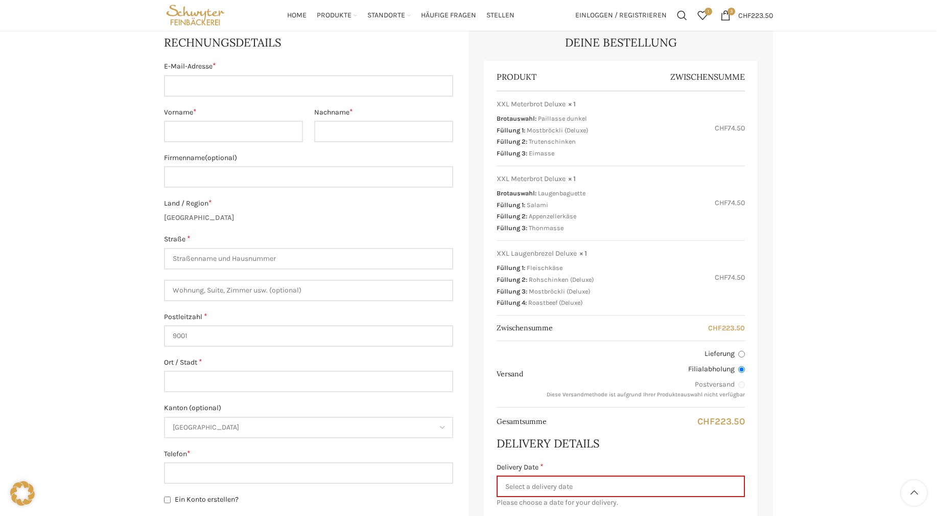
scroll to position [208, 0]
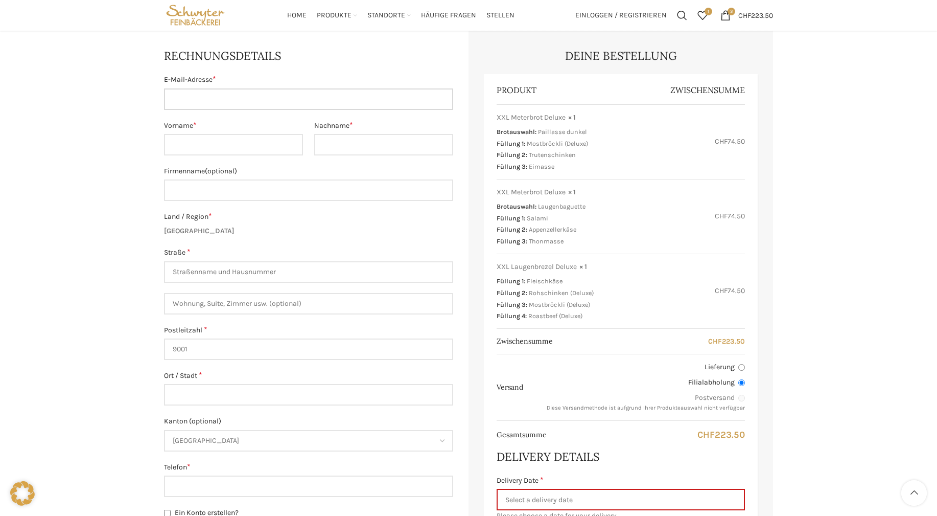
click at [200, 98] on input "E-Mail-Adresse *" at bounding box center [308, 98] width 289 height 21
type input "[EMAIL_ADDRESS][DOMAIN_NAME]"
click at [204, 144] on input "Vorname *" at bounding box center [233, 144] width 139 height 21
type input "[PERSON_NAME]"
type input "Hintner"
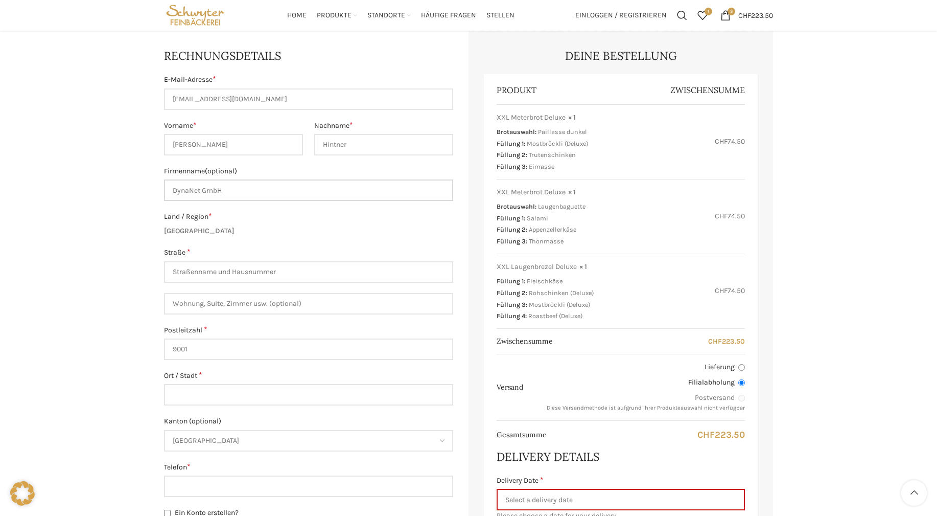
type input "DynaNet GmbH"
type input "[STREET_ADDRESS]"
type input "9016"
type input "[GEOGRAPHIC_DATA]"
type input "071 855 88 89"
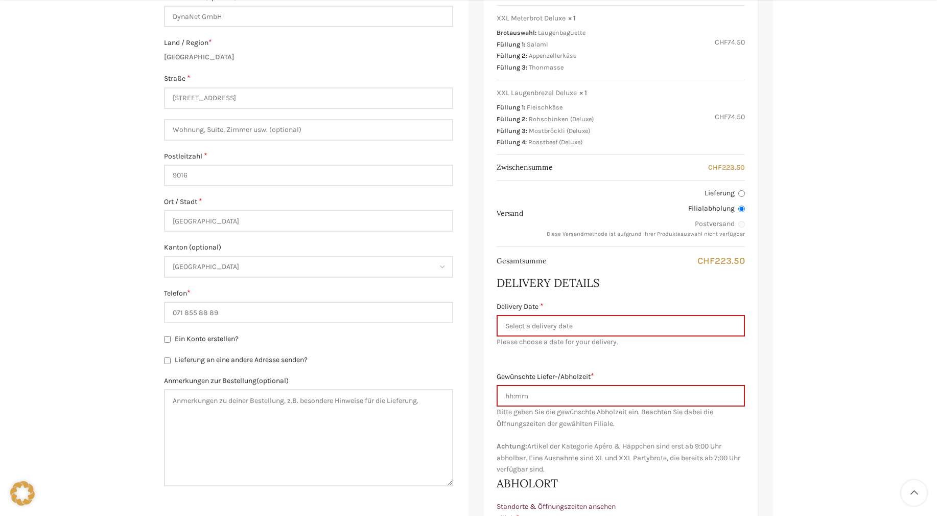
scroll to position [417, 0]
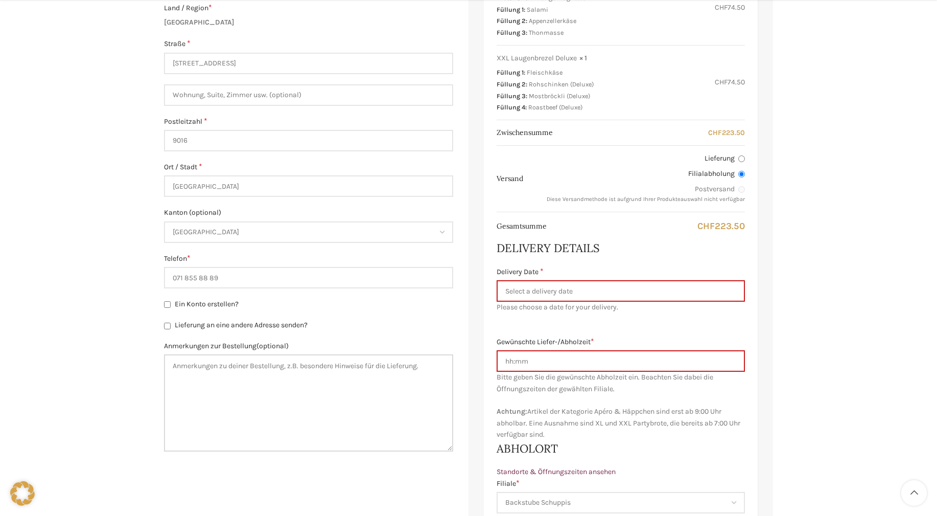
click at [208, 363] on textarea "Anmerkungen zur Bestellung (optional)" at bounding box center [308, 402] width 289 height 97
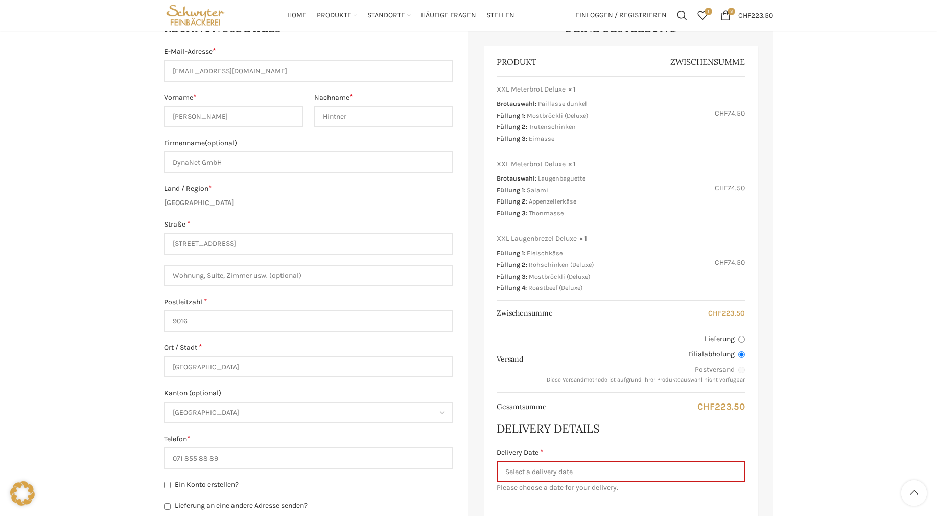
scroll to position [156, 0]
